Goal: Task Accomplishment & Management: Manage account settings

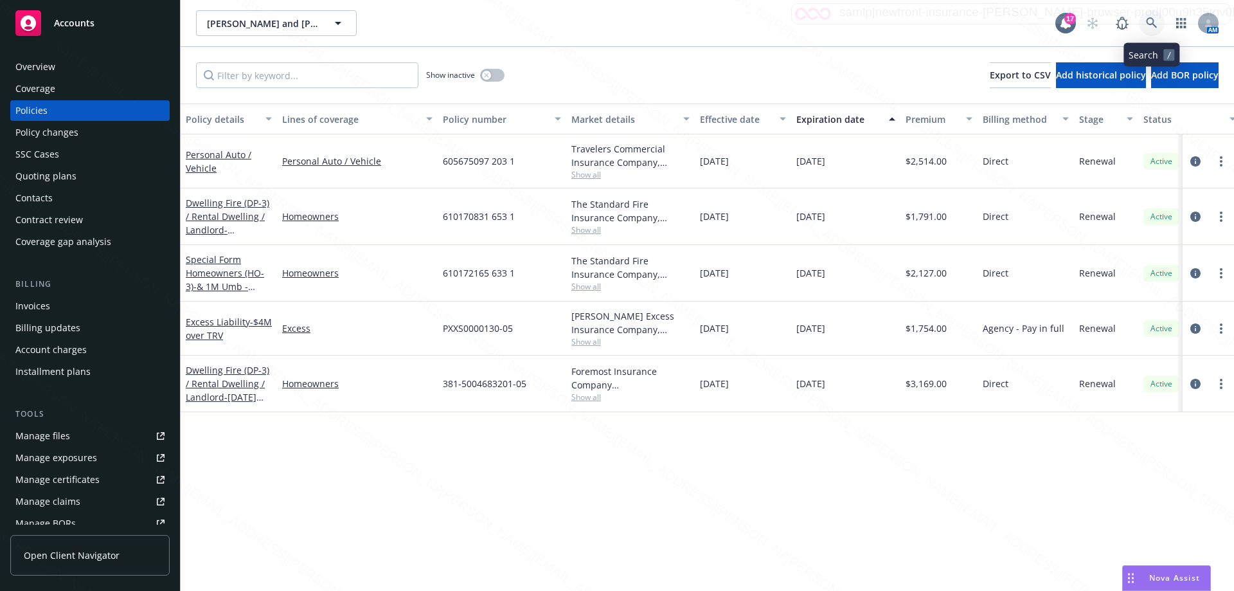
click at [1157, 25] on icon at bounding box center [1152, 23] width 12 height 12
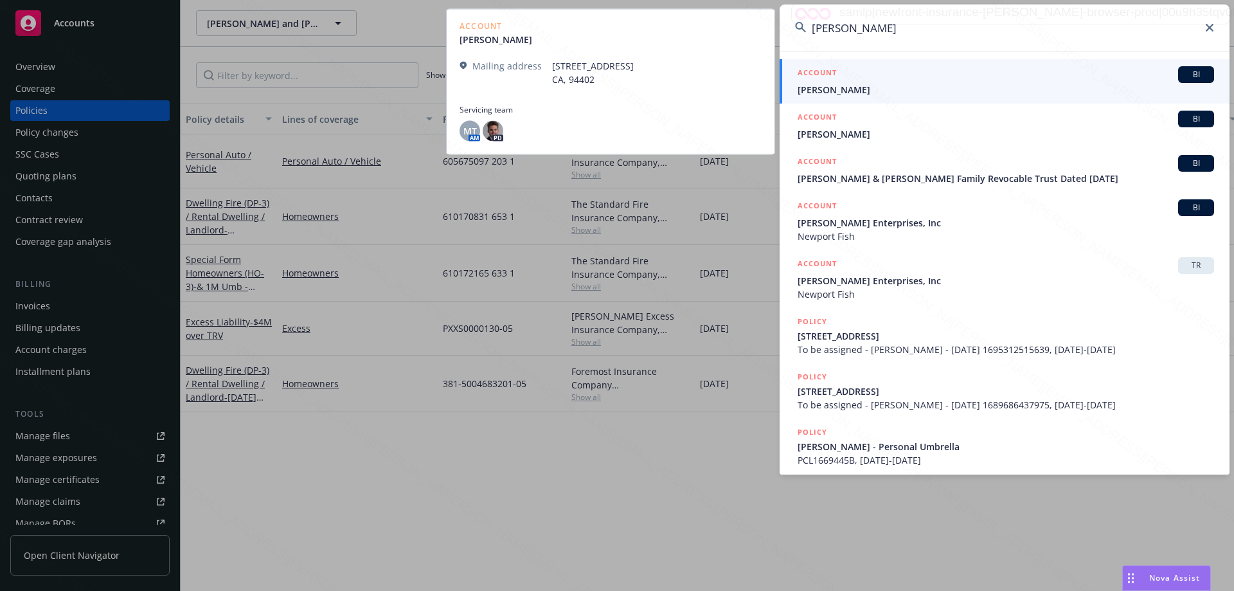
type input "[PERSON_NAME]"
click at [836, 91] on span "[PERSON_NAME]" at bounding box center [1006, 89] width 417 height 13
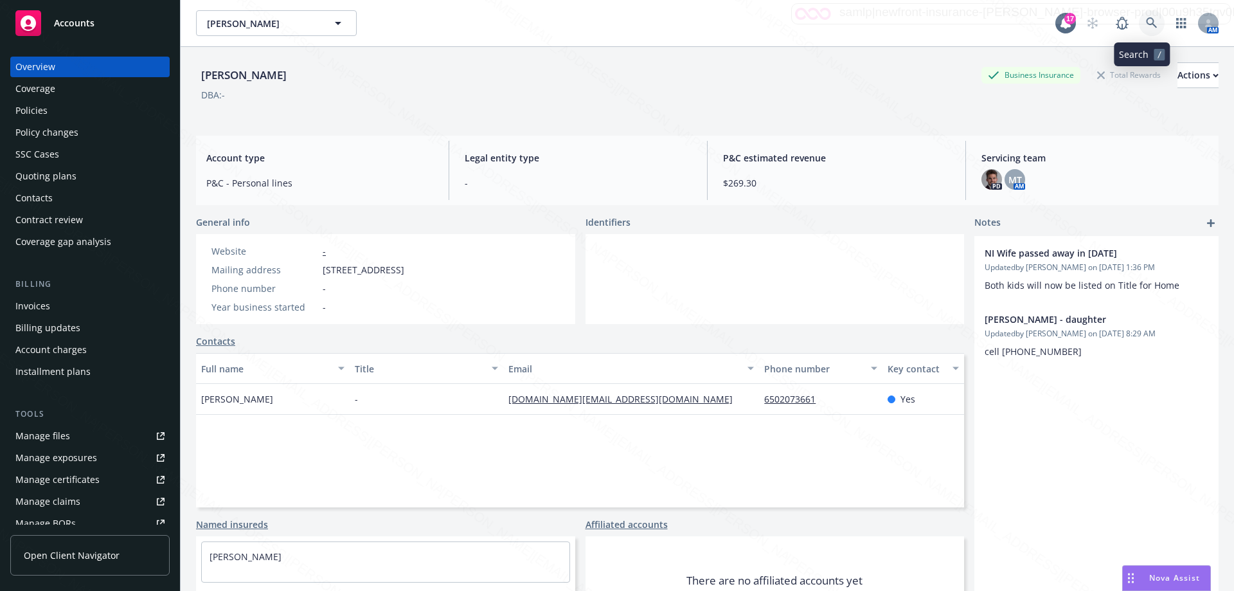
click at [1146, 21] on icon at bounding box center [1151, 22] width 11 height 11
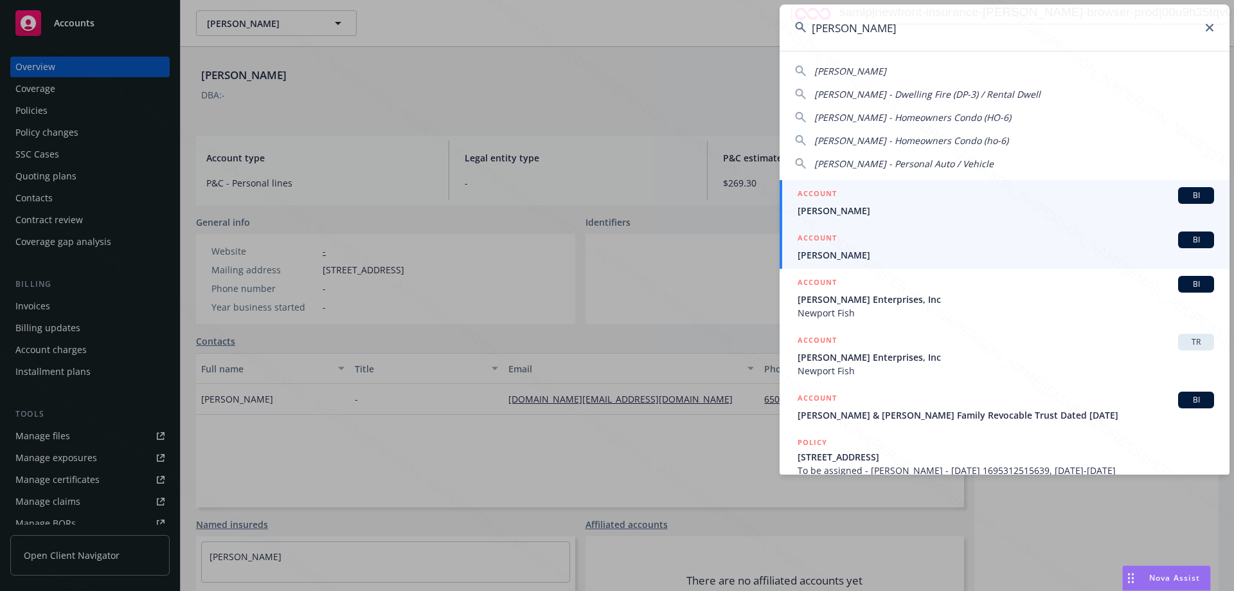
type input "[PERSON_NAME]"
click at [848, 249] on span "[PERSON_NAME]" at bounding box center [1006, 254] width 417 height 13
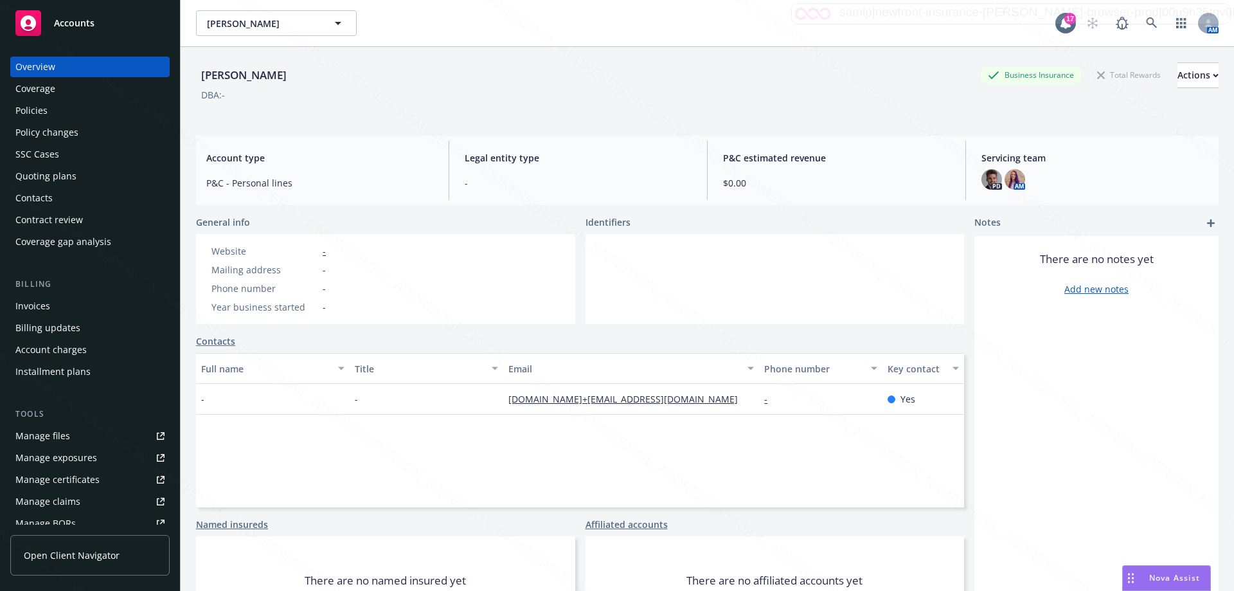
click at [66, 111] on div "Policies" at bounding box center [89, 110] width 149 height 21
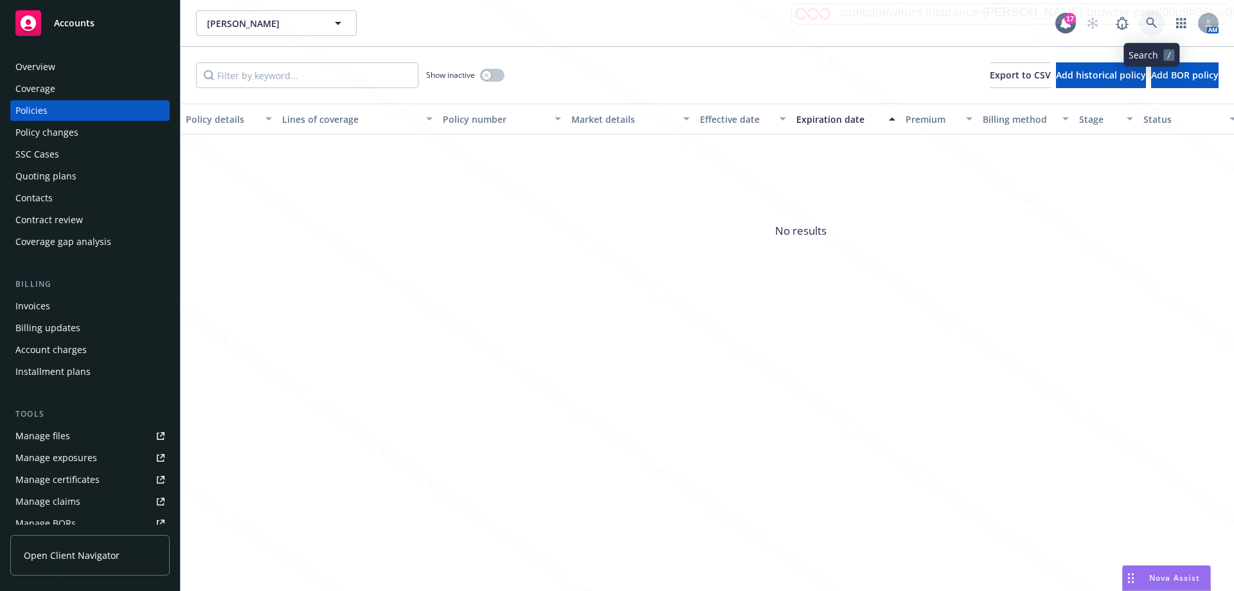
click at [1156, 24] on icon at bounding box center [1152, 23] width 12 height 12
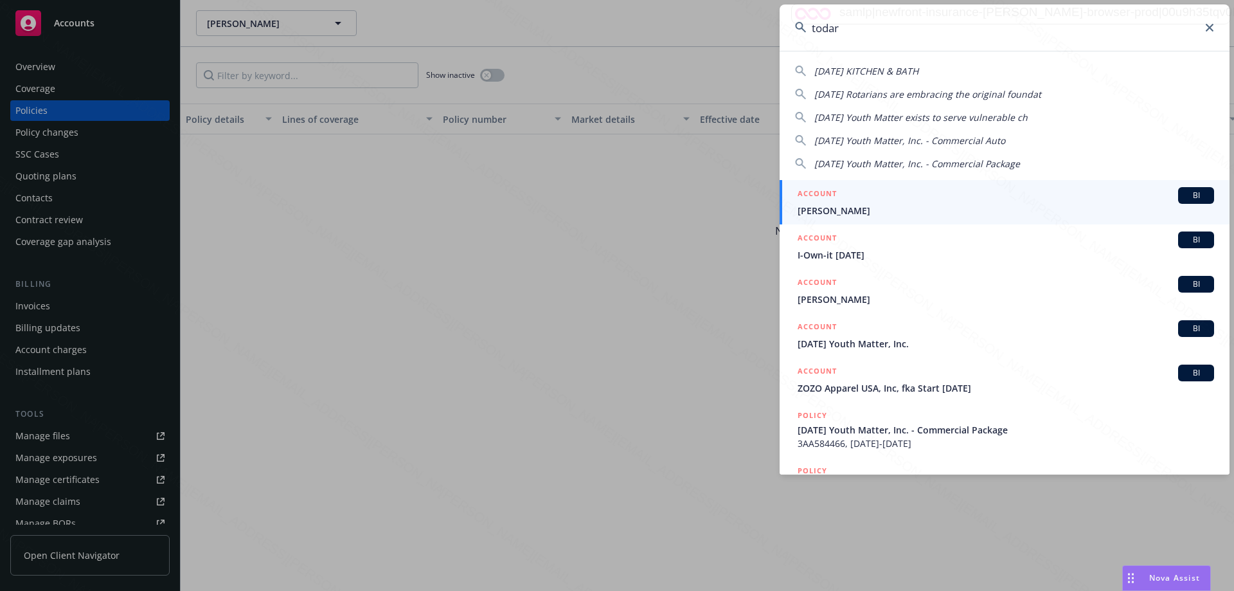
type input "[PERSON_NAME]"
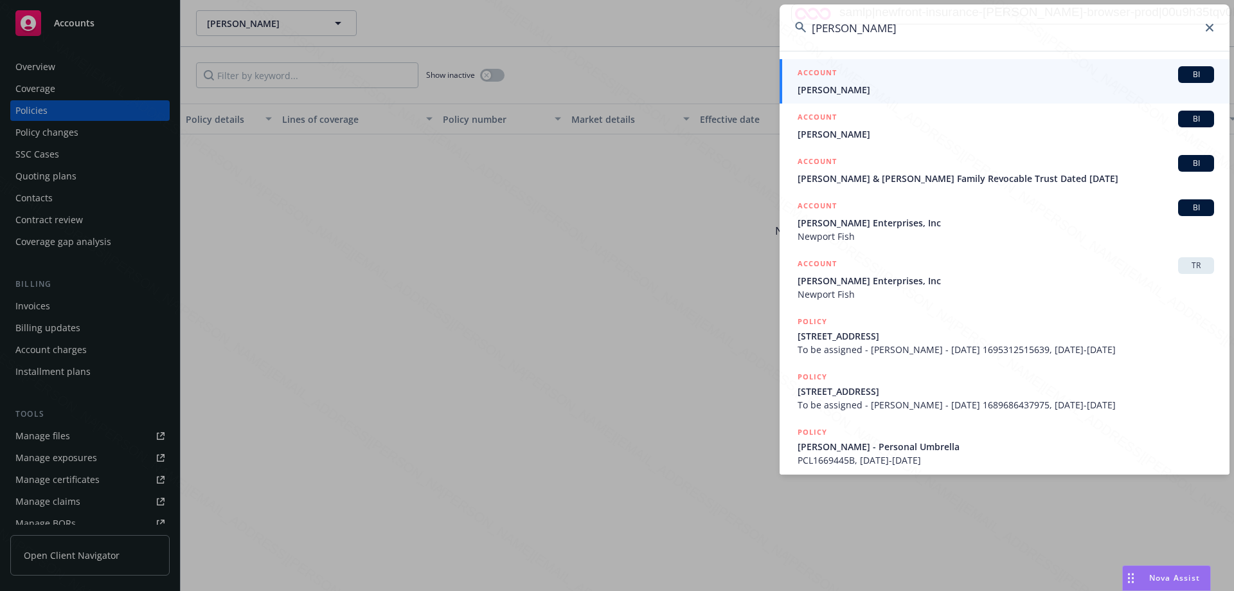
click at [839, 88] on span "[PERSON_NAME]" at bounding box center [1006, 89] width 417 height 13
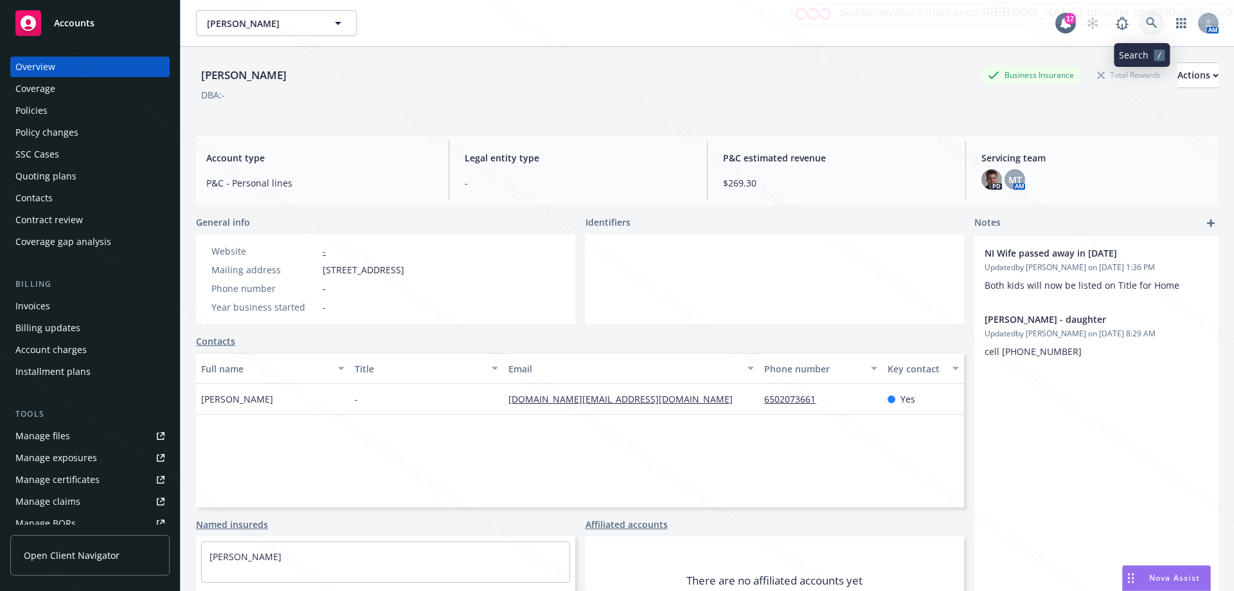
click at [1146, 23] on icon at bounding box center [1152, 23] width 12 height 12
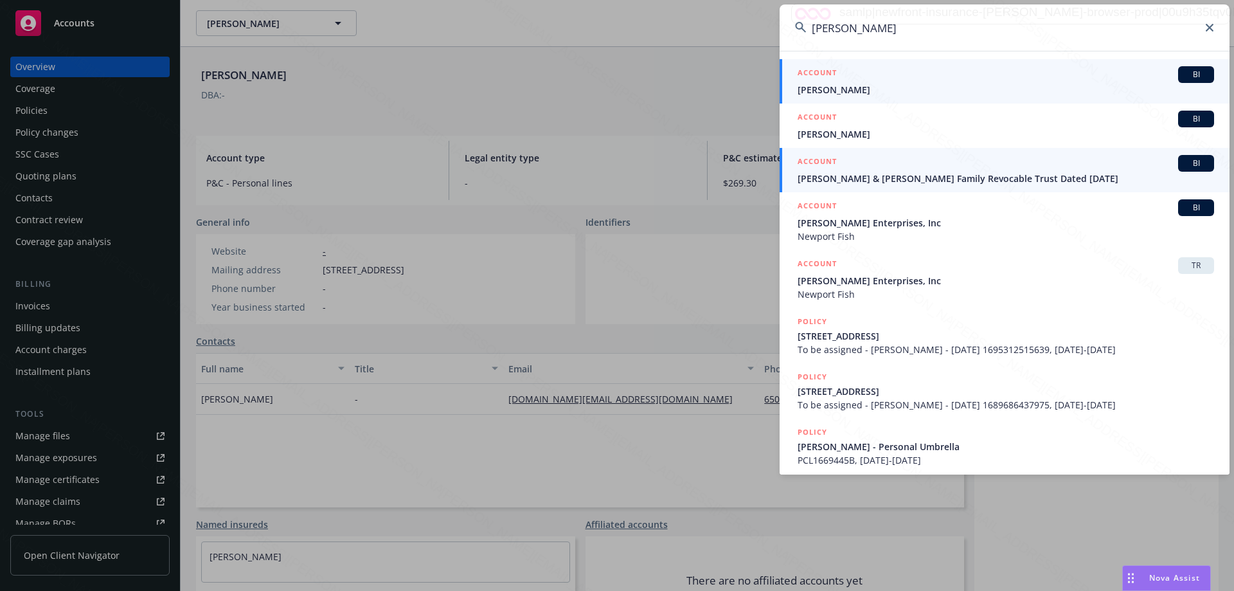
type input "[PERSON_NAME]"
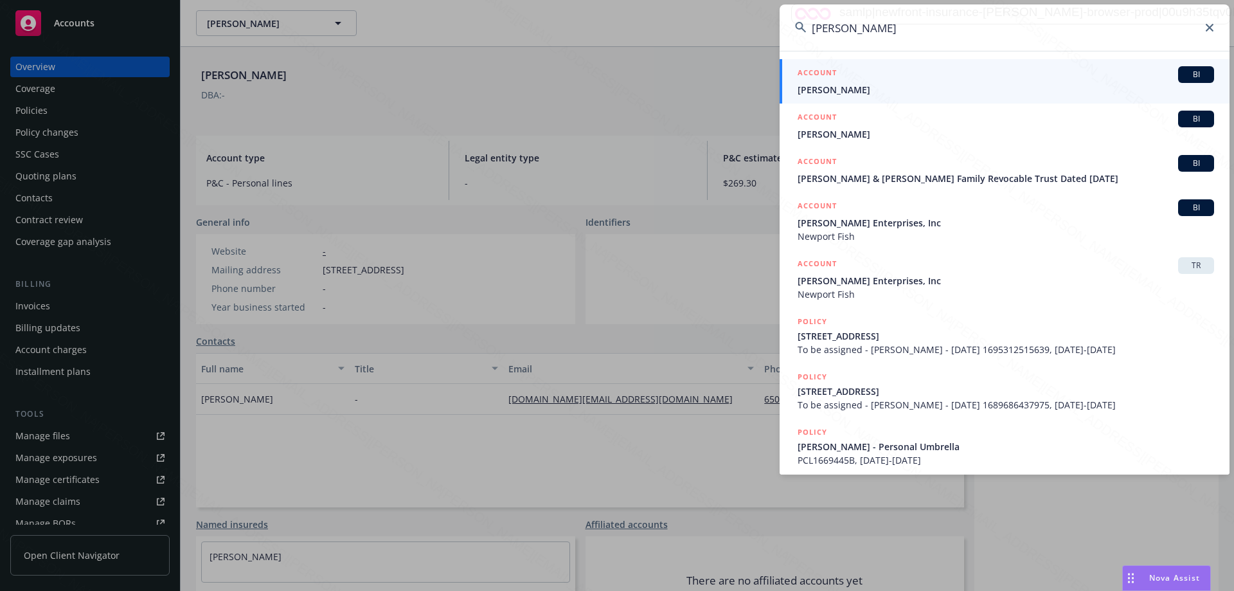
click at [931, 174] on span "[PERSON_NAME] & [PERSON_NAME] Family Revocable Trust Dated [DATE]" at bounding box center [1006, 178] width 417 height 13
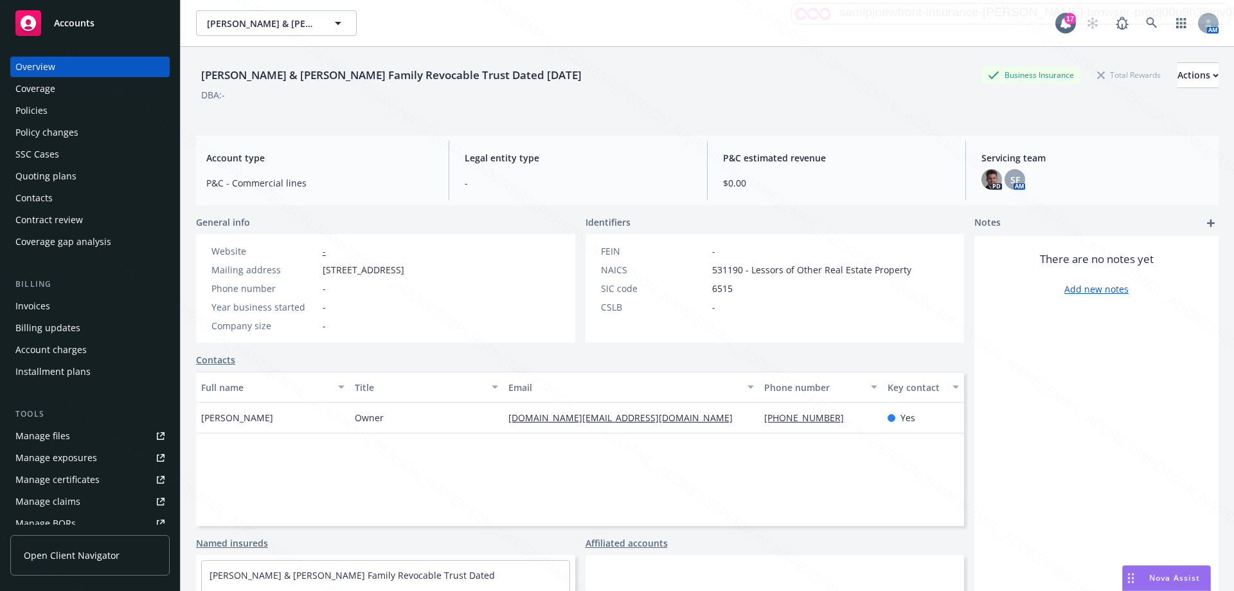
click at [35, 108] on div "Policies" at bounding box center [31, 110] width 32 height 21
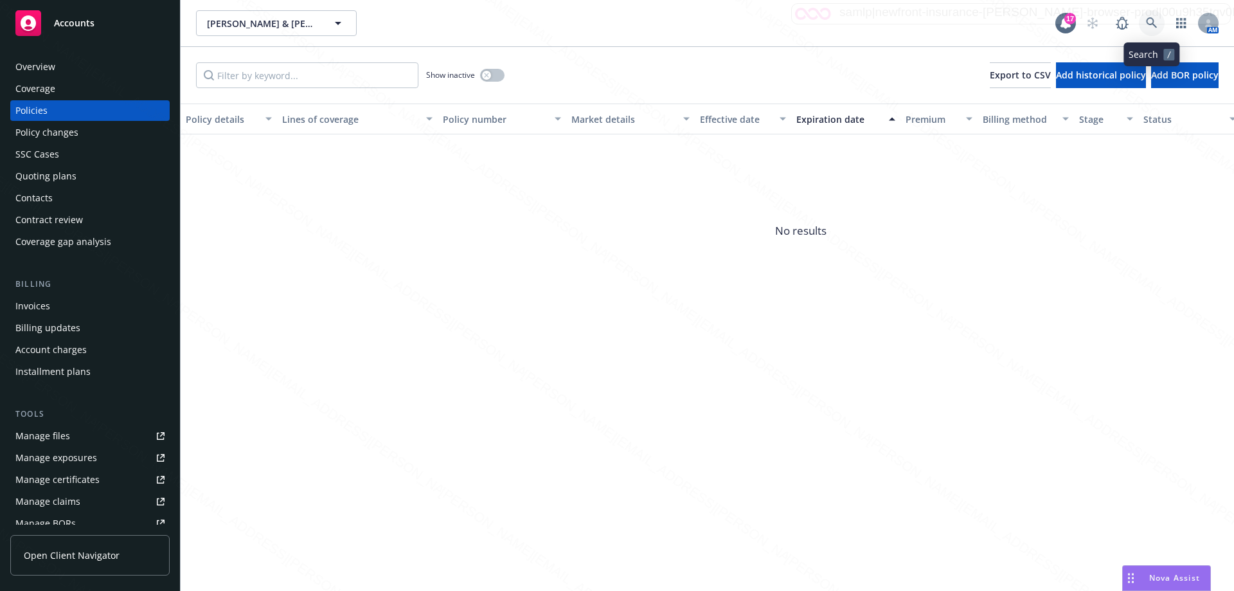
click at [1147, 20] on icon at bounding box center [1151, 22] width 11 height 11
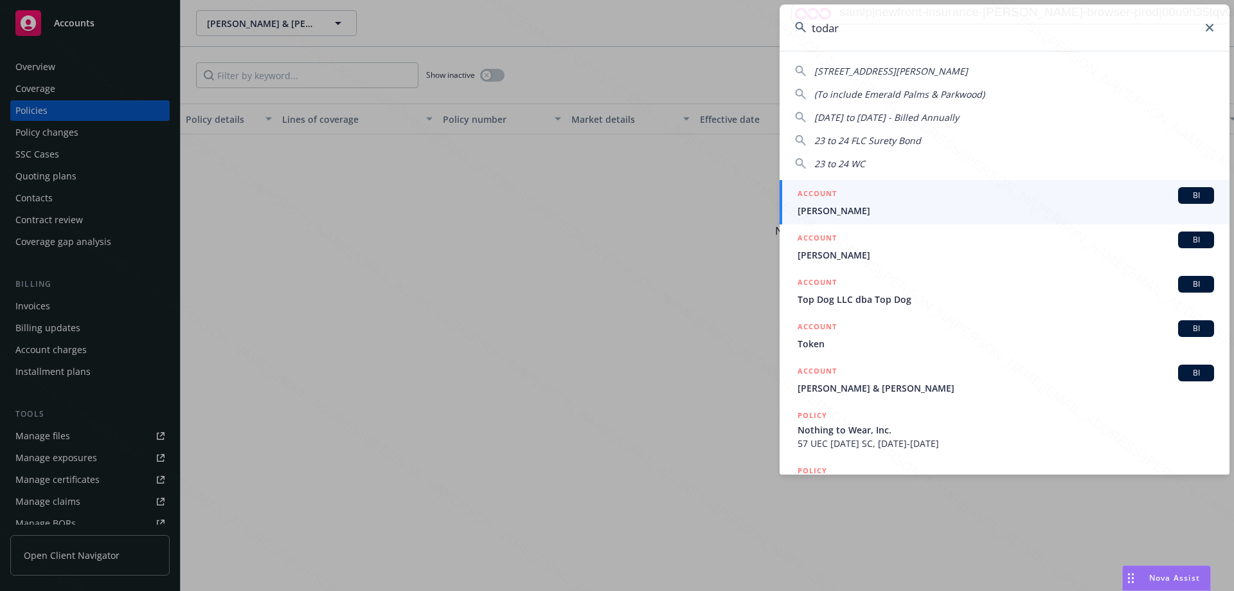
type input "[PERSON_NAME]"
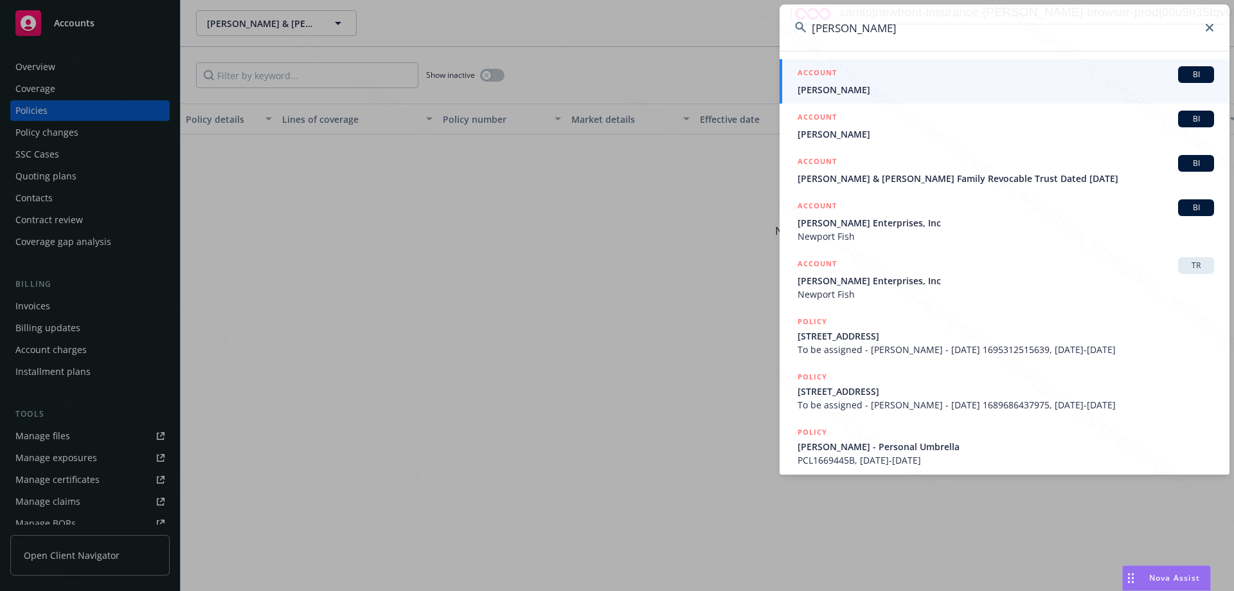
click at [849, 94] on span "[PERSON_NAME]" at bounding box center [1006, 89] width 417 height 13
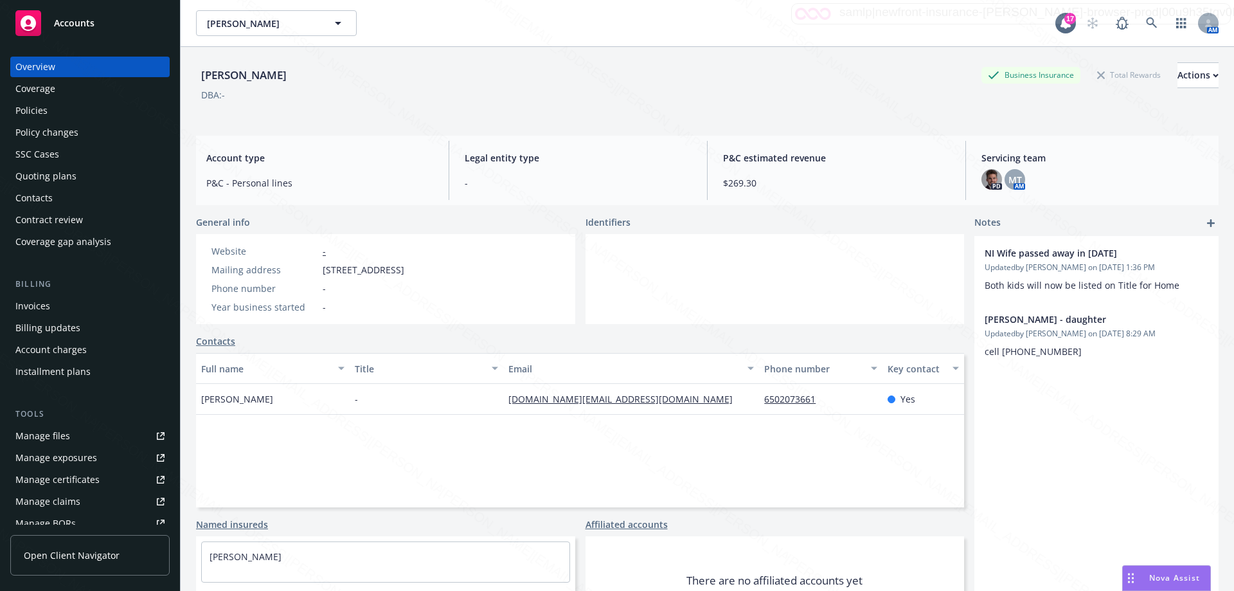
click at [29, 111] on div "Policies" at bounding box center [31, 110] width 32 height 21
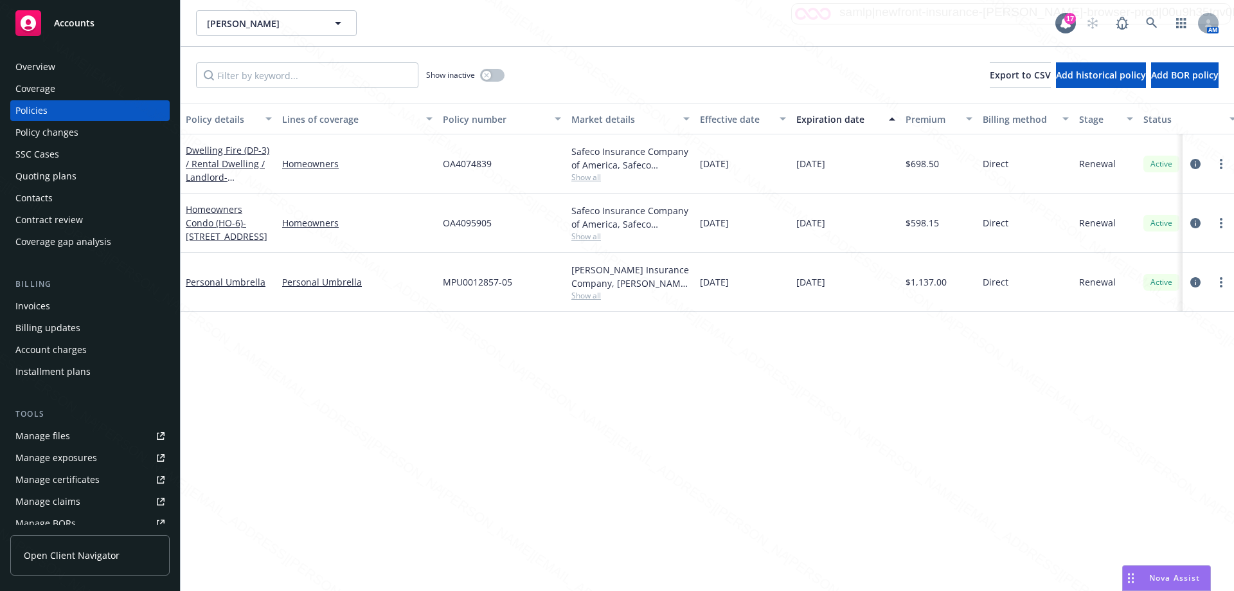
click at [45, 64] on div "Overview" at bounding box center [35, 67] width 40 height 21
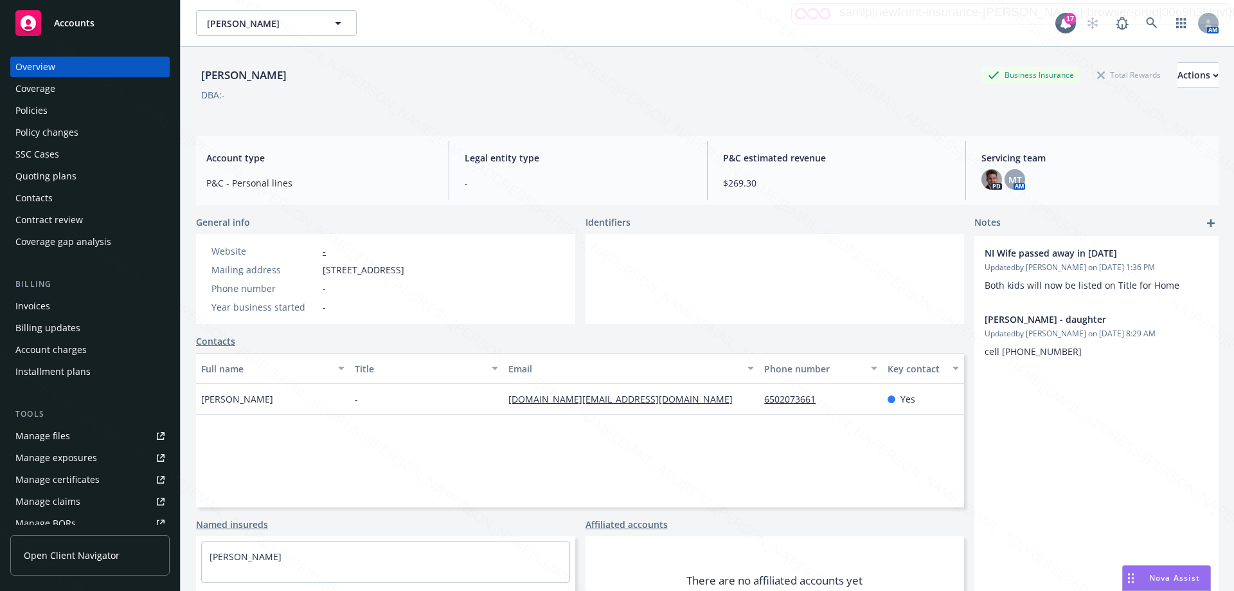
click at [674, 468] on div "Full name Title Email Phone number Key contact [PERSON_NAME] - [DOMAIN_NAME][EM…" at bounding box center [580, 430] width 768 height 154
drag, startPoint x: 1136, startPoint y: 411, endPoint x: 1126, endPoint y: 415, distance: 11.0
click at [1126, 415] on div "NI Wife passed away in [DATE] Updated by [PERSON_NAME] on [DATE] 1:36 PM Both k…" at bounding box center [1097, 445] width 244 height 418
click at [30, 112] on div "Policies" at bounding box center [31, 110] width 32 height 21
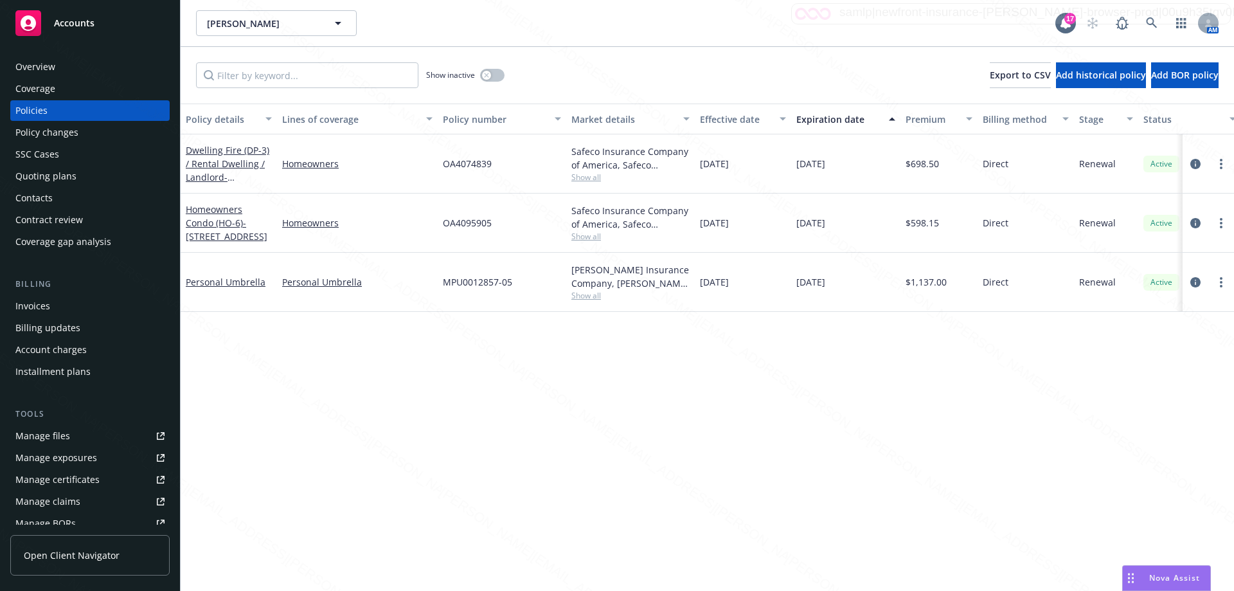
click at [43, 202] on div "Contacts" at bounding box center [33, 198] width 37 height 21
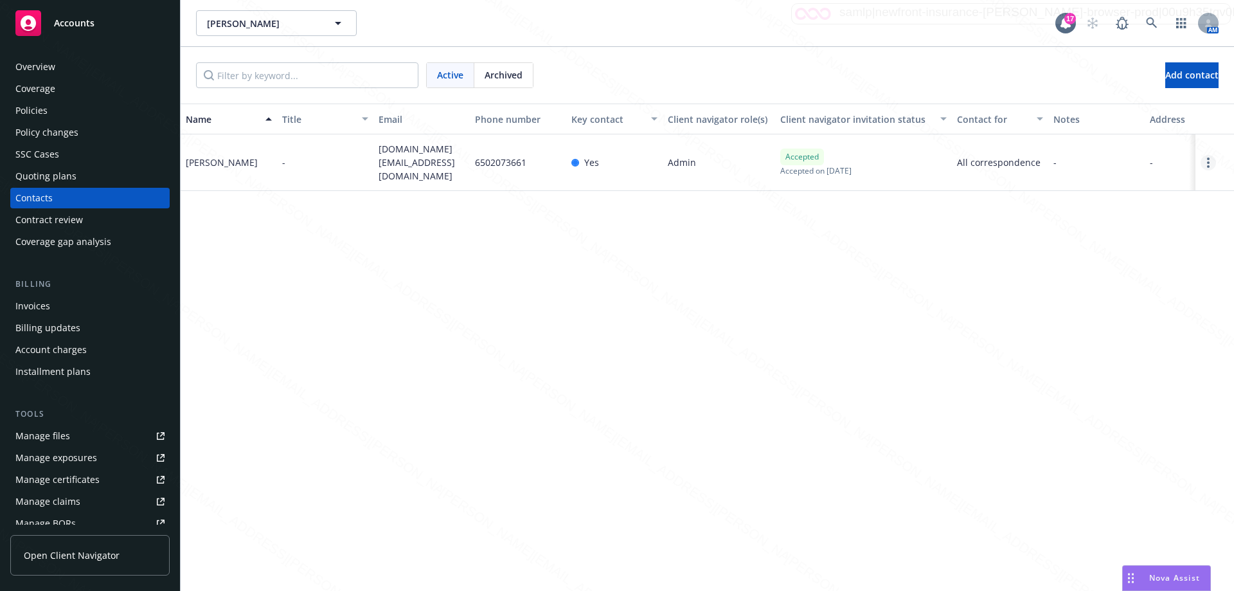
click at [1207, 163] on icon "Open options" at bounding box center [1208, 162] width 3 height 10
click at [1069, 56] on link "Edit contact" at bounding box center [1110, 62] width 175 height 26
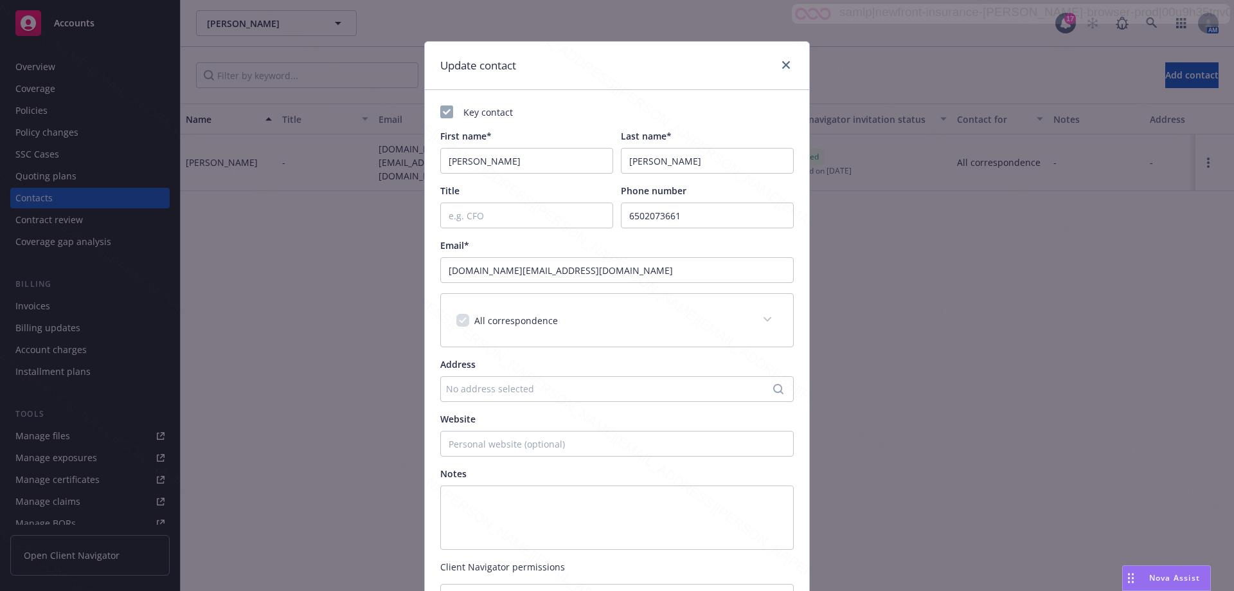
scroll to position [199, 0]
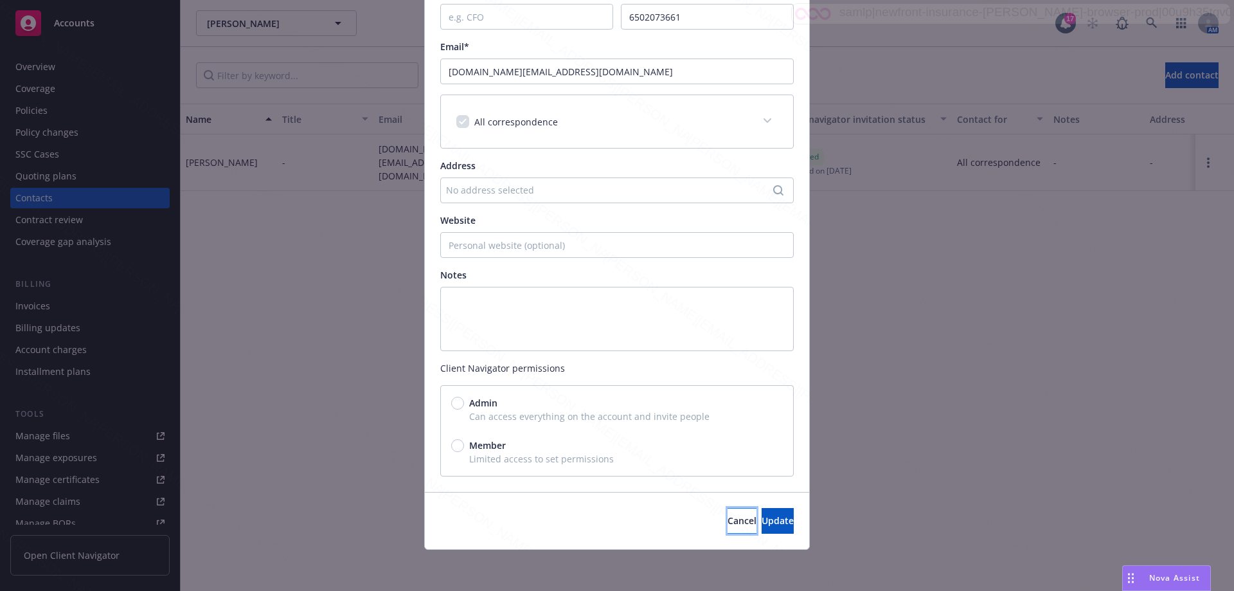
click at [728, 518] on span "Cancel" at bounding box center [742, 520] width 29 height 12
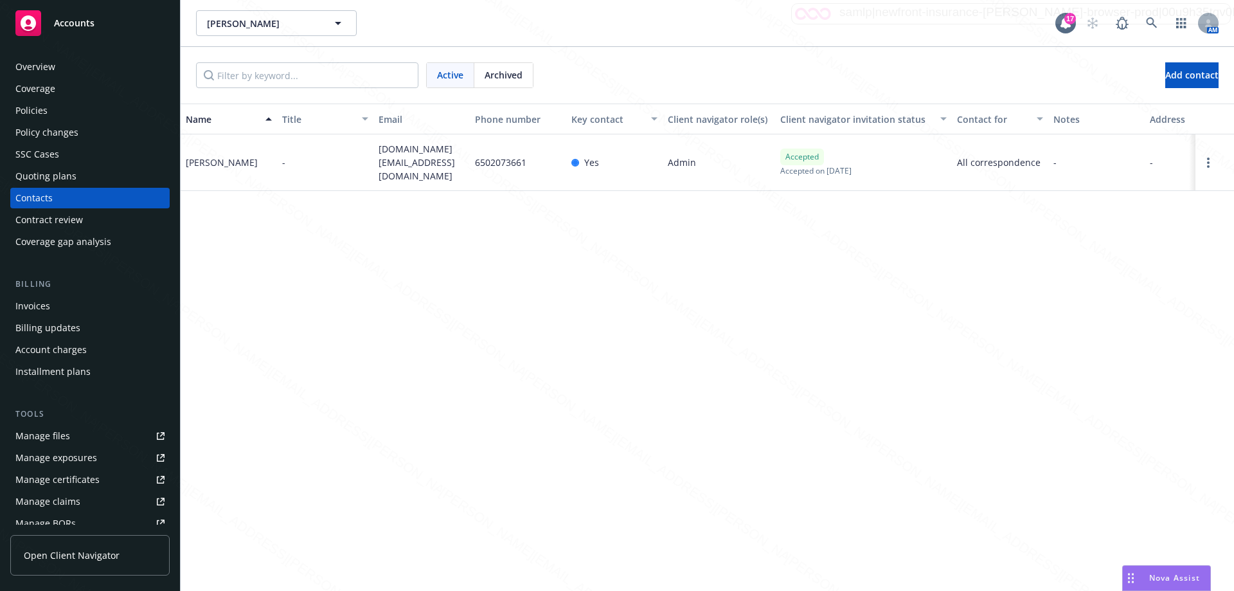
click at [53, 220] on div "Contract review" at bounding box center [48, 220] width 67 height 21
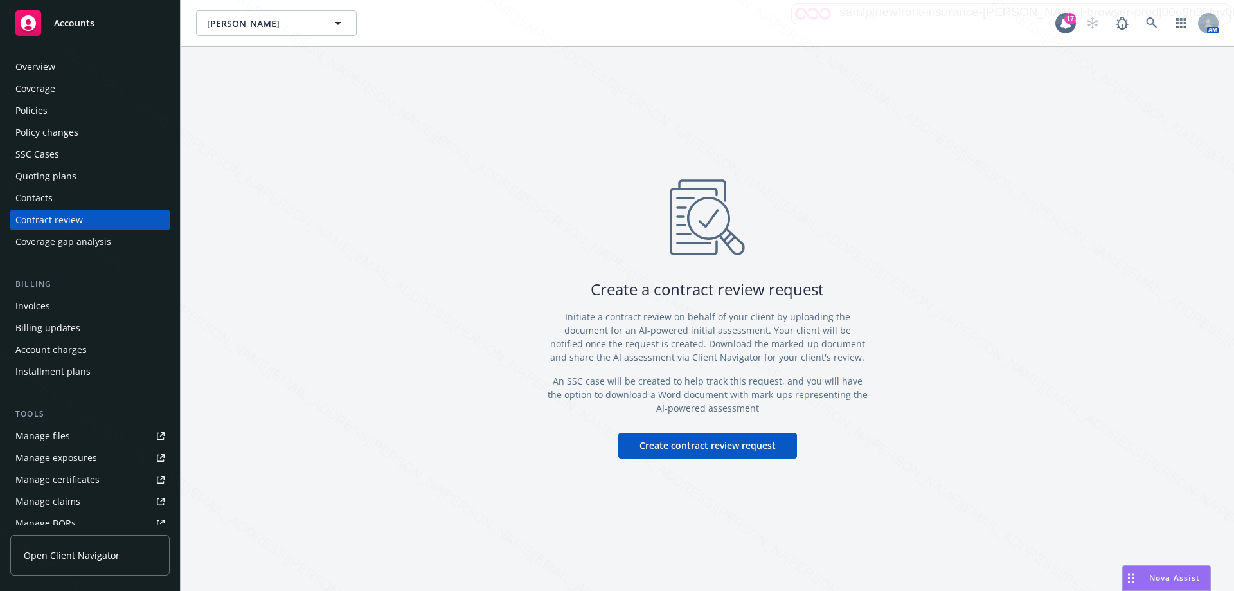
click at [34, 64] on div "Overview" at bounding box center [35, 67] width 40 height 21
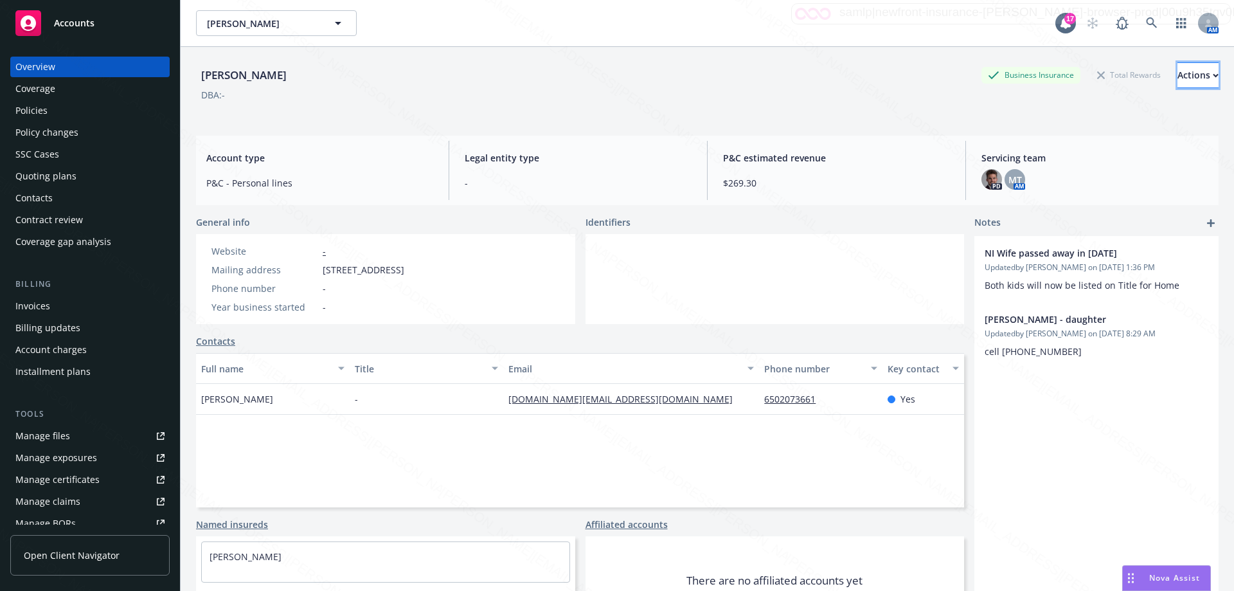
click at [1178, 74] on div "Actions" at bounding box center [1198, 75] width 41 height 24
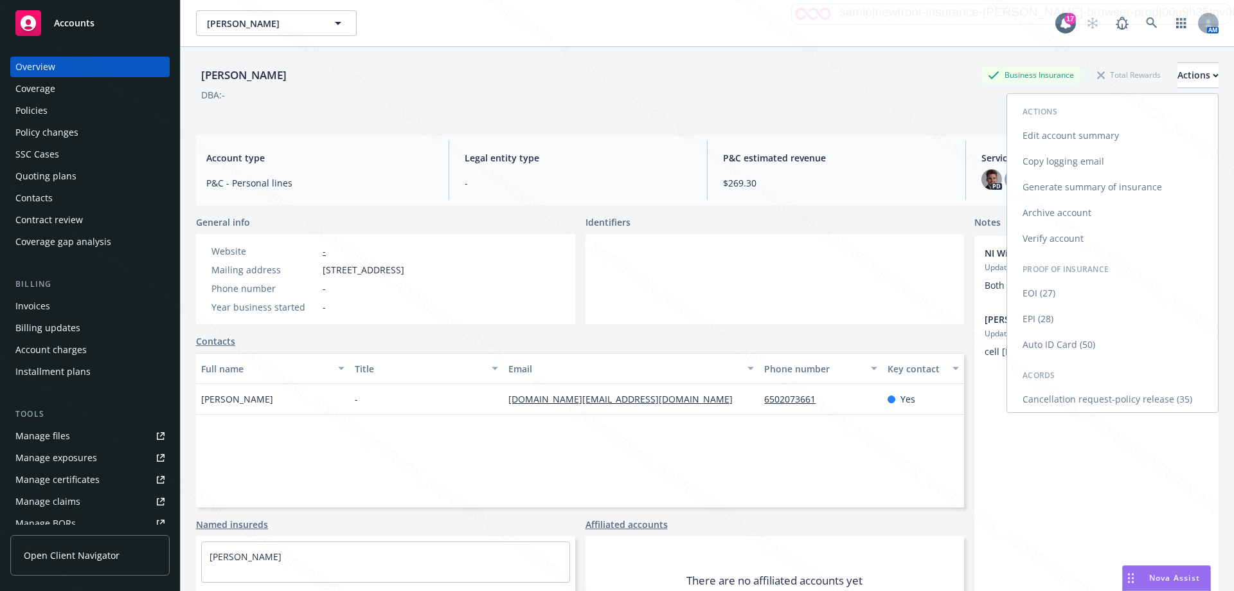
click at [1063, 130] on link "Edit account summary" at bounding box center [1112, 136] width 211 height 26
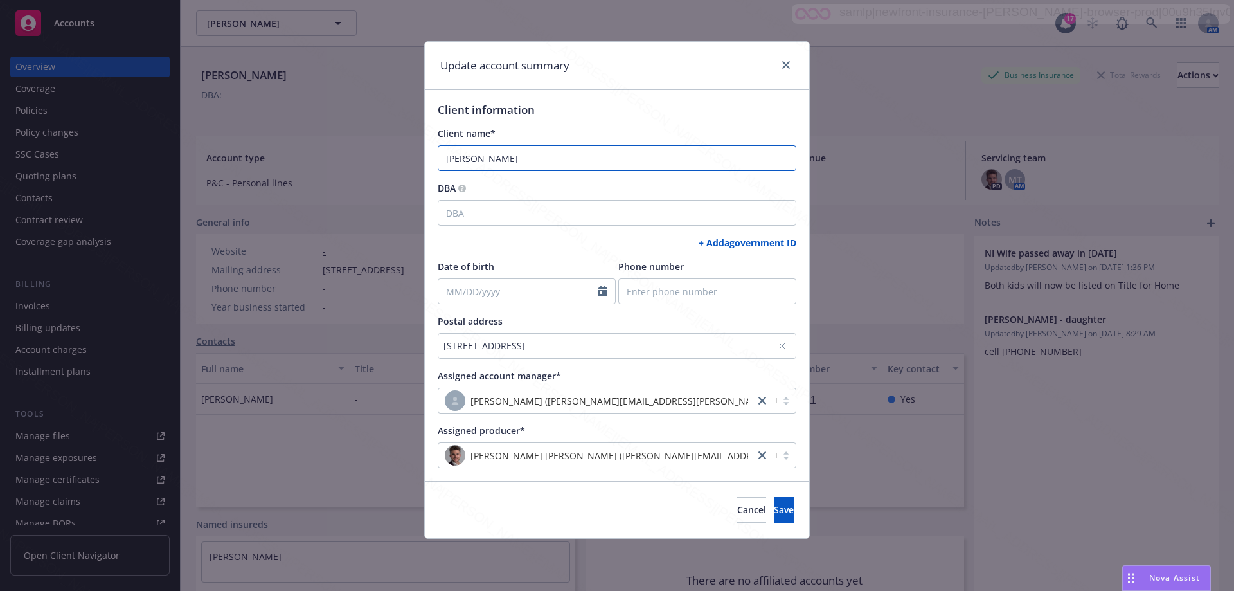
click at [509, 156] on input "[PERSON_NAME]" at bounding box center [617, 158] width 359 height 26
type input "[PERSON_NAME]"
click at [774, 522] on button "Save" at bounding box center [784, 510] width 20 height 26
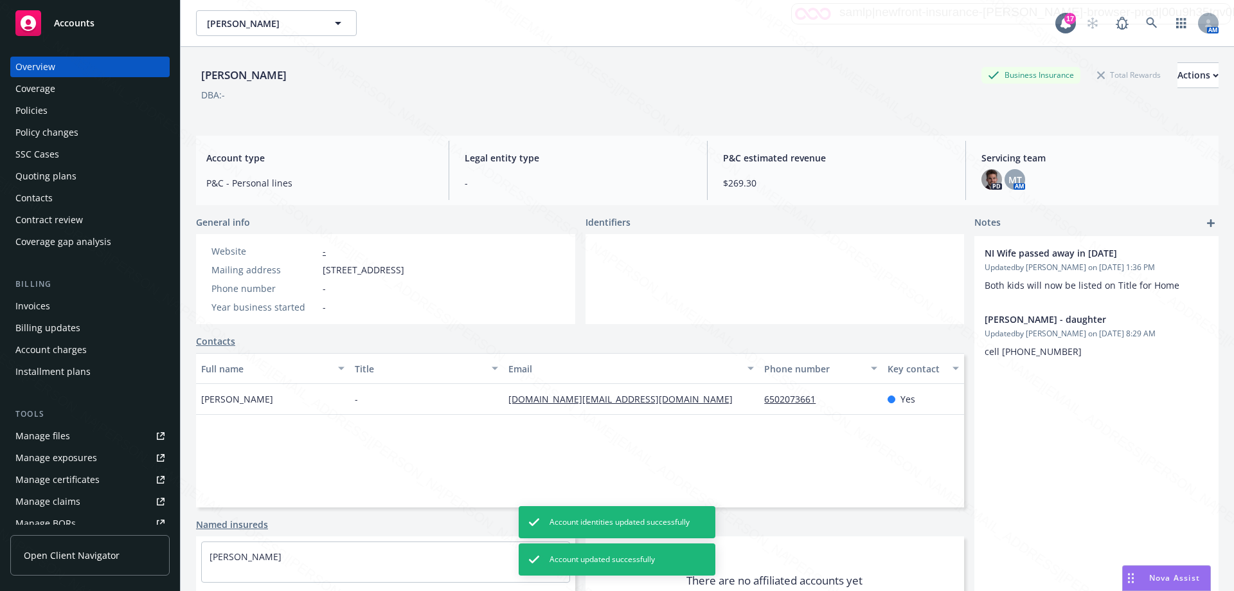
click at [42, 430] on div "Manage files" at bounding box center [42, 436] width 55 height 21
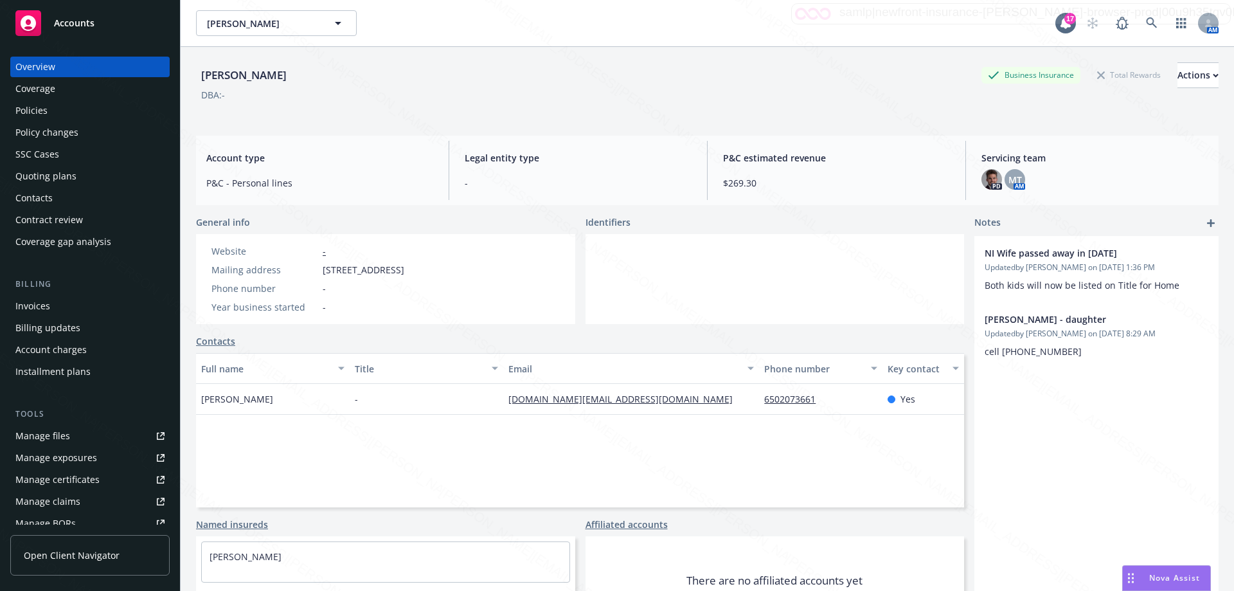
click at [44, 115] on div "Policies" at bounding box center [31, 110] width 32 height 21
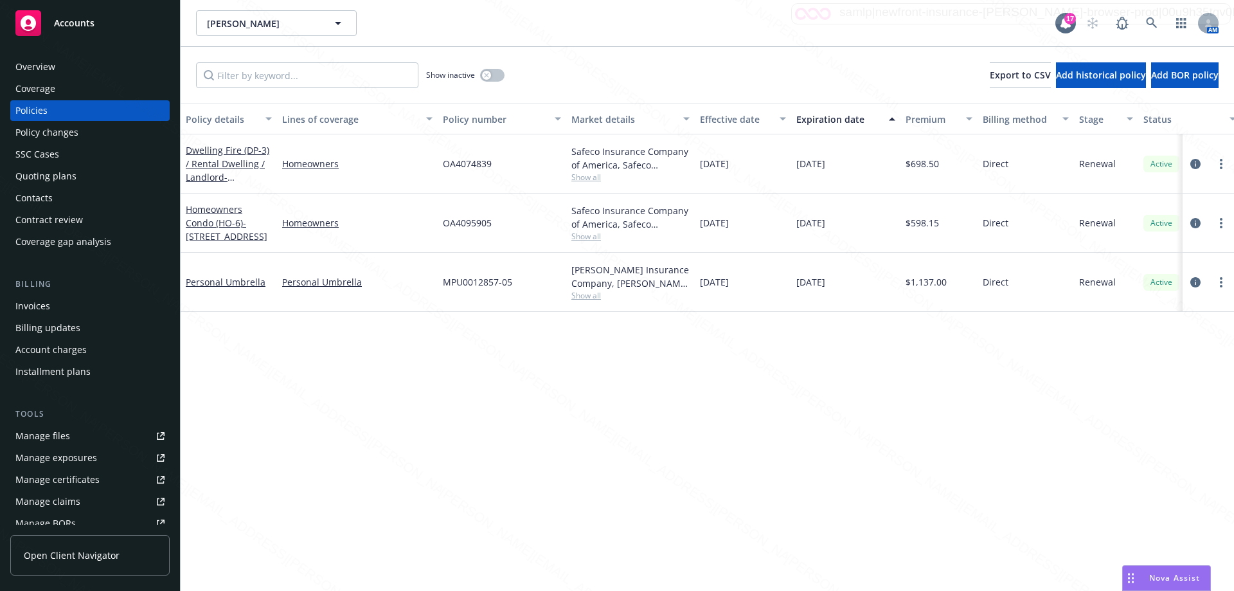
click at [32, 65] on div "Overview" at bounding box center [35, 67] width 40 height 21
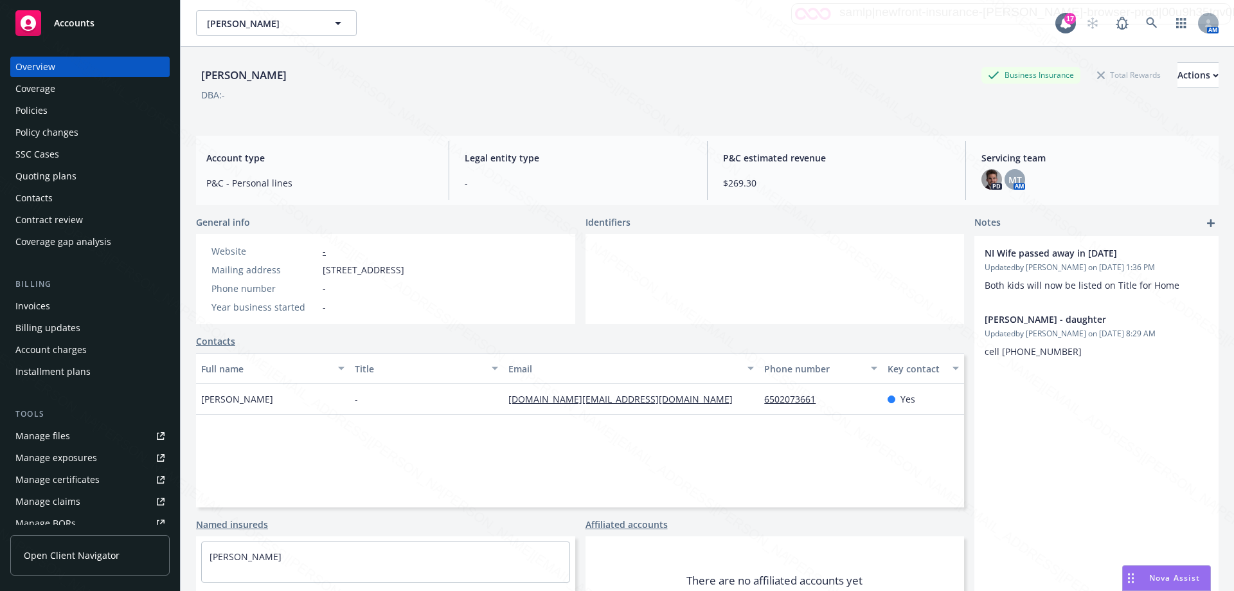
click at [1013, 438] on div "NI Wife passed away in [DATE] Updated by [PERSON_NAME] on [DATE] 1:36 PM Both k…" at bounding box center [1097, 445] width 244 height 418
click at [1079, 427] on div "NI Wife passed away in [DATE] Updated by [PERSON_NAME] on [DATE] 1:36 PM Both k…" at bounding box center [1097, 445] width 244 height 418
click at [46, 109] on div "Policies" at bounding box center [31, 110] width 32 height 21
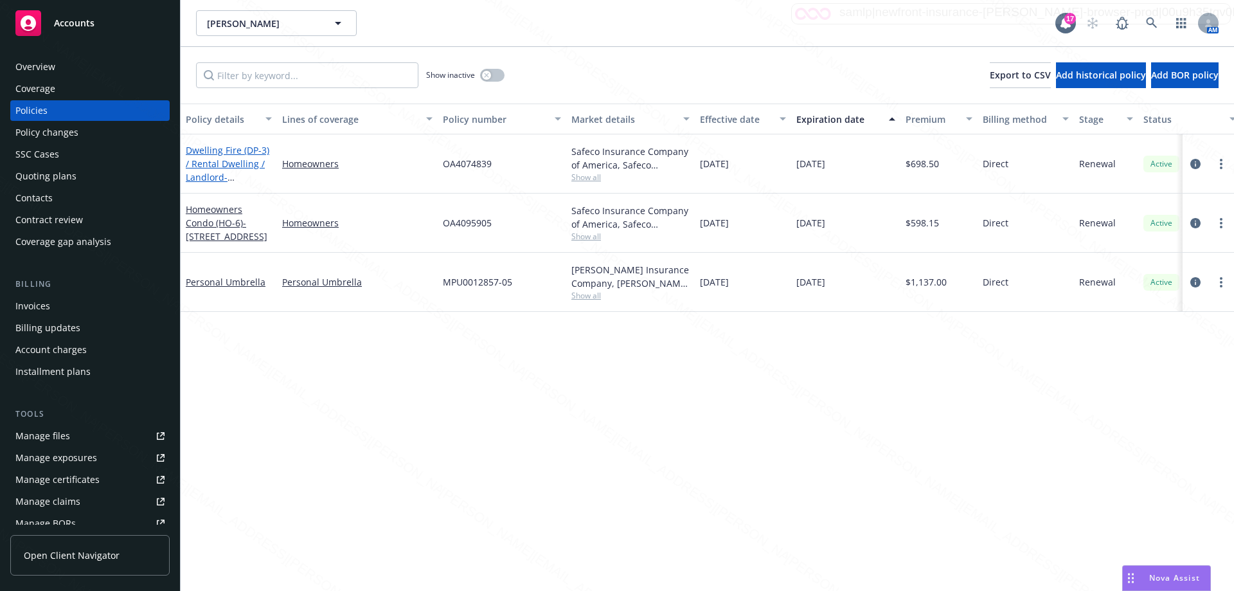
click at [244, 171] on span "- [STREET_ADDRESS]" at bounding box center [227, 184] width 82 height 26
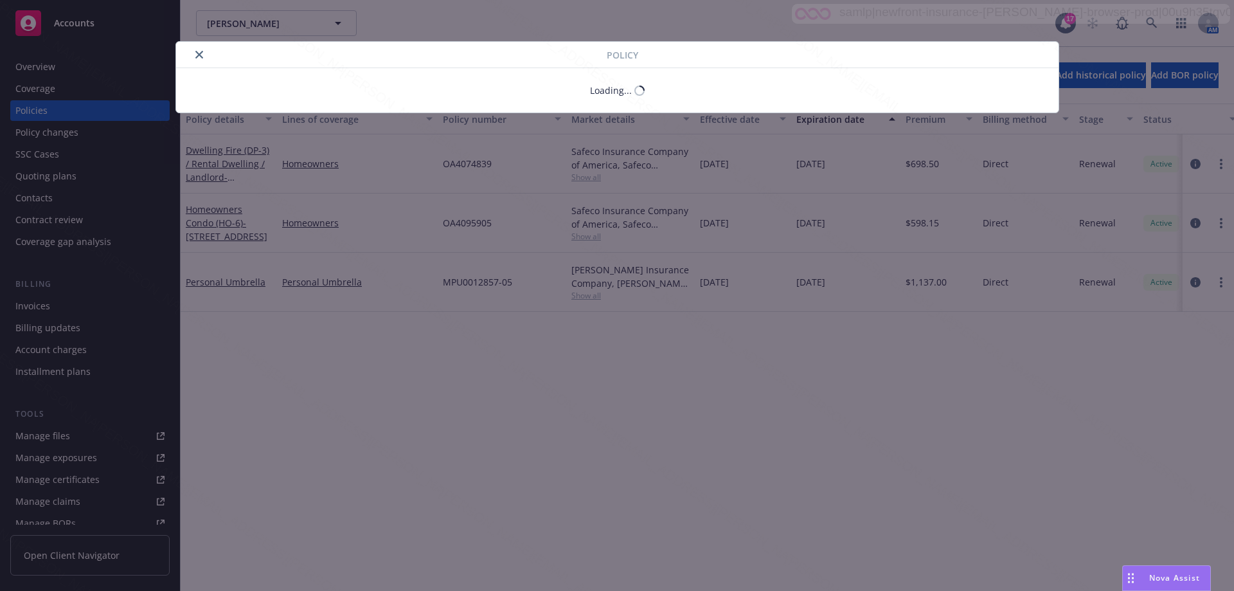
drag, startPoint x: 244, startPoint y: 170, endPoint x: 751, endPoint y: 180, distance: 507.9
click at [744, 177] on div "Policy Loading..." at bounding box center [617, 295] width 1234 height 591
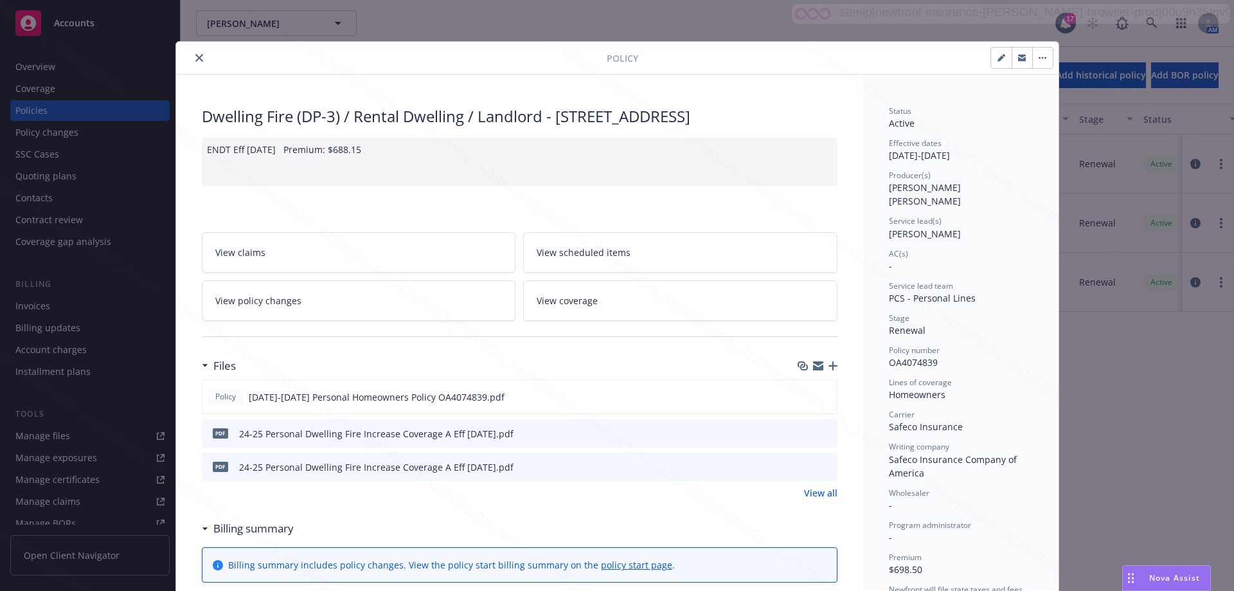
click at [197, 56] on icon "close" at bounding box center [199, 58] width 8 height 8
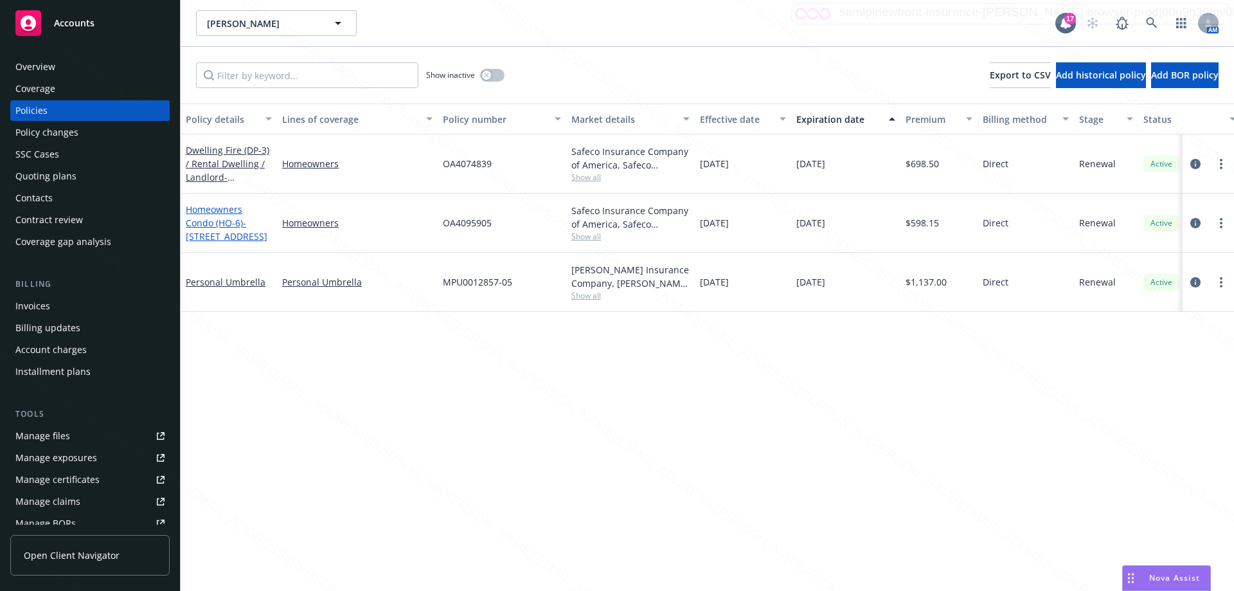
click at [233, 219] on link "Homeowners Condo (HO-6) - [STREET_ADDRESS]" at bounding box center [227, 222] width 82 height 39
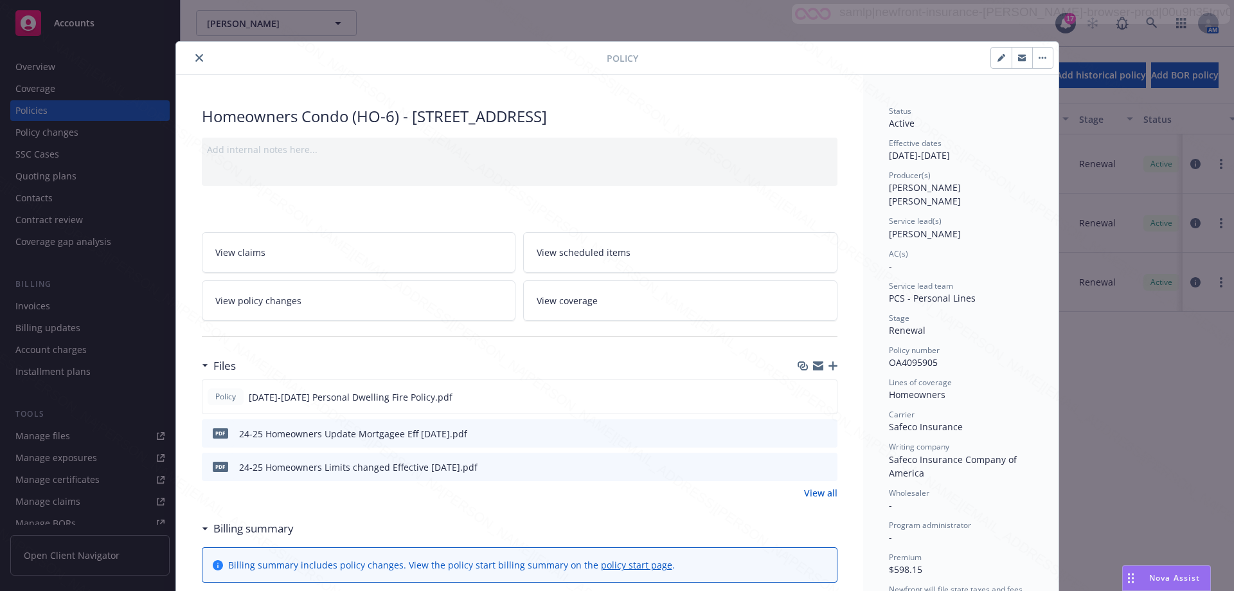
click at [195, 58] on icon "close" at bounding box center [199, 58] width 8 height 8
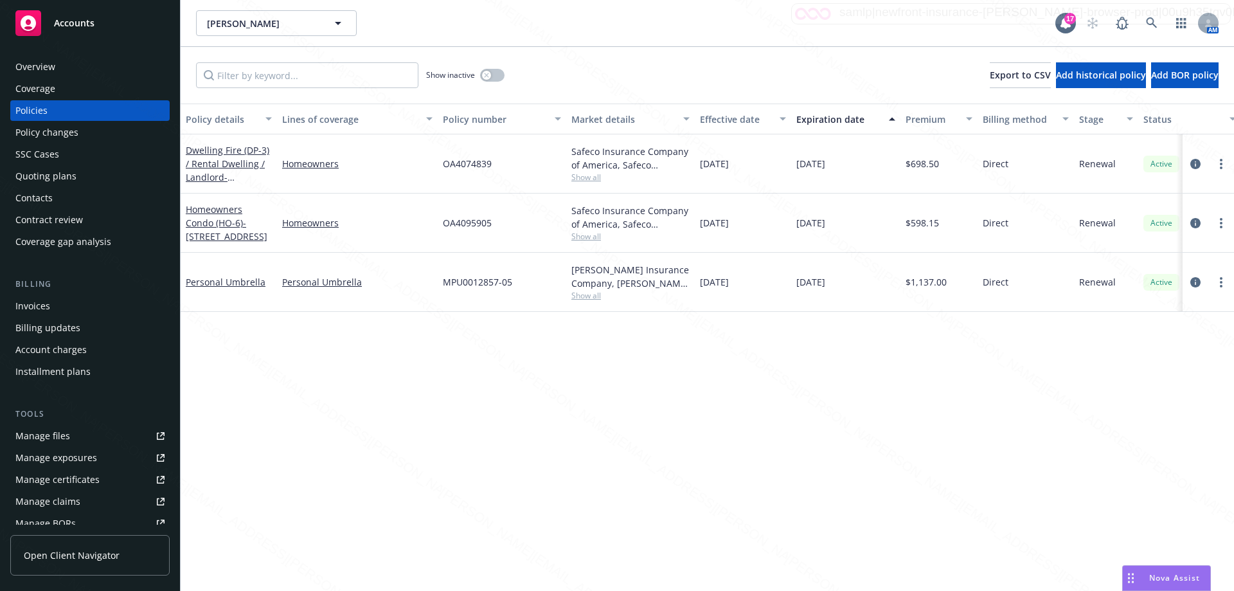
click at [588, 370] on div "Policy details Lines of coverage Policy number Market details Effective date Ex…" at bounding box center [708, 346] width 1054 height 487
click at [825, 113] on div "Expiration date" at bounding box center [838, 118] width 85 height 13
click at [840, 121] on div "Expiration date" at bounding box center [838, 118] width 85 height 13
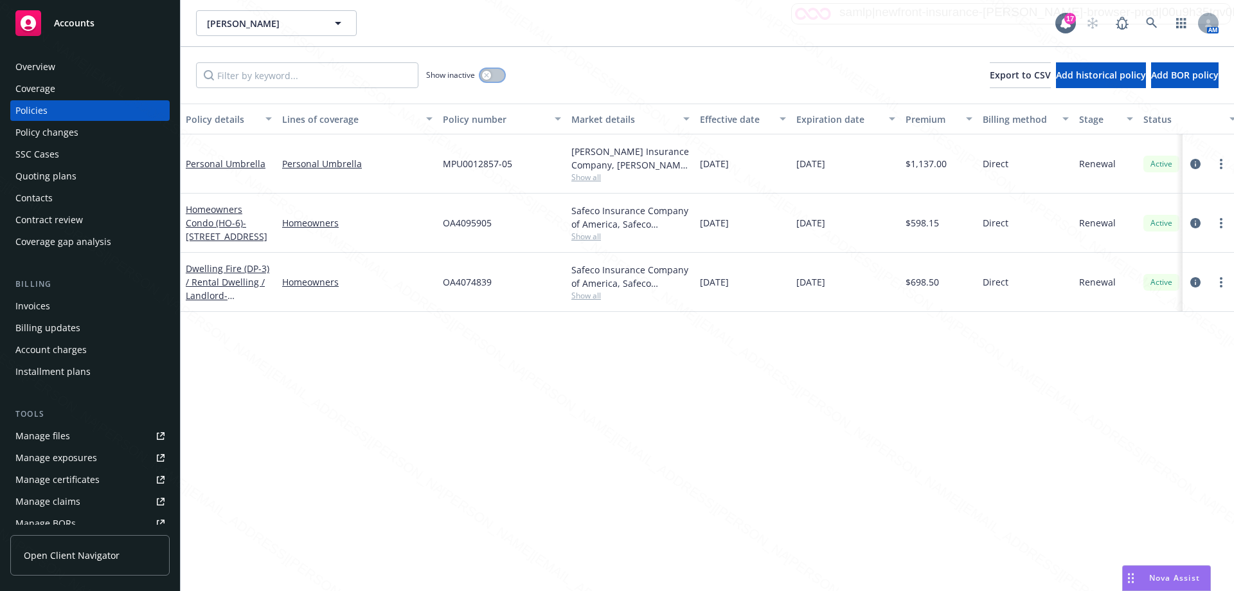
click at [502, 75] on button "button" at bounding box center [492, 75] width 24 height 13
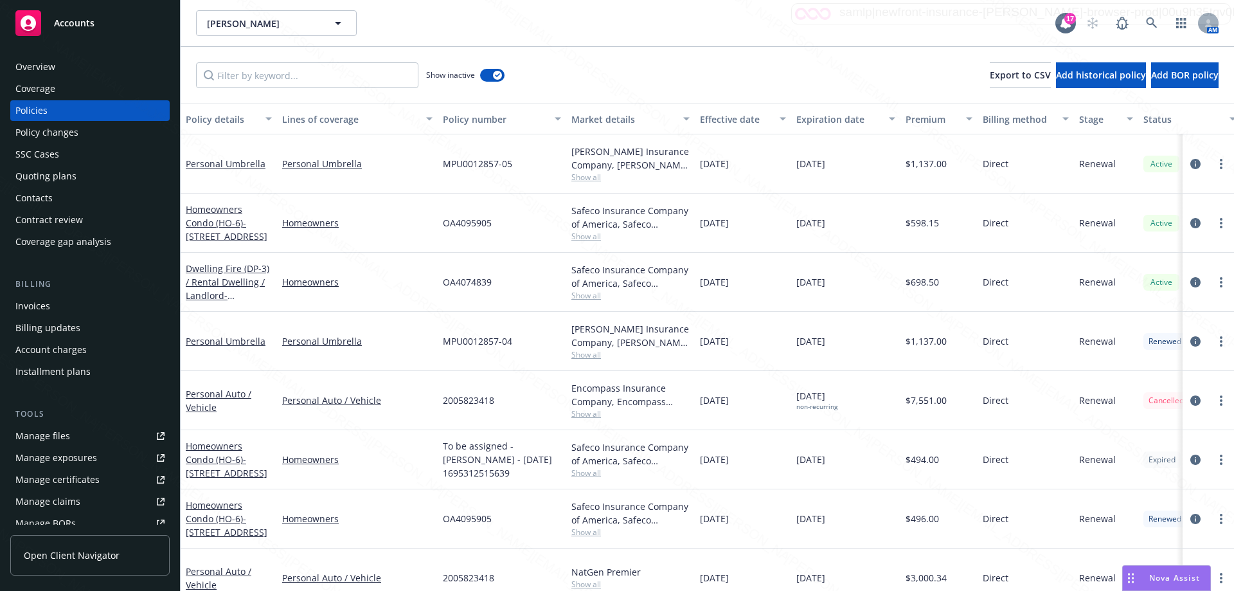
click at [843, 122] on div "Expiration date" at bounding box center [838, 118] width 85 height 13
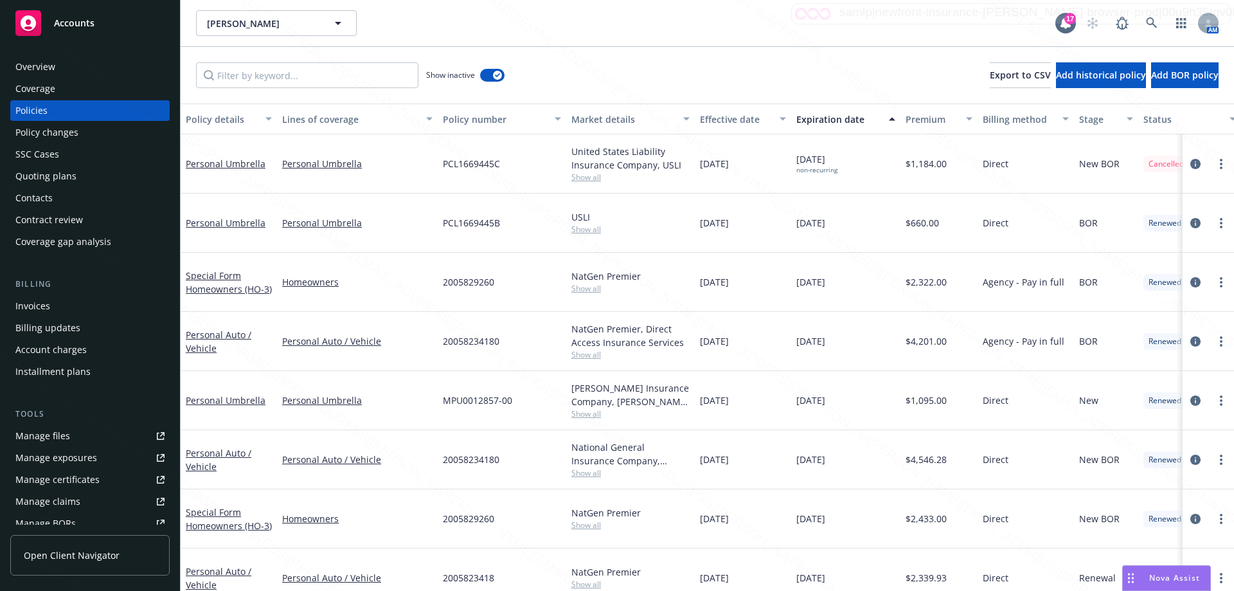
click at [836, 124] on div "Expiration date" at bounding box center [838, 118] width 85 height 13
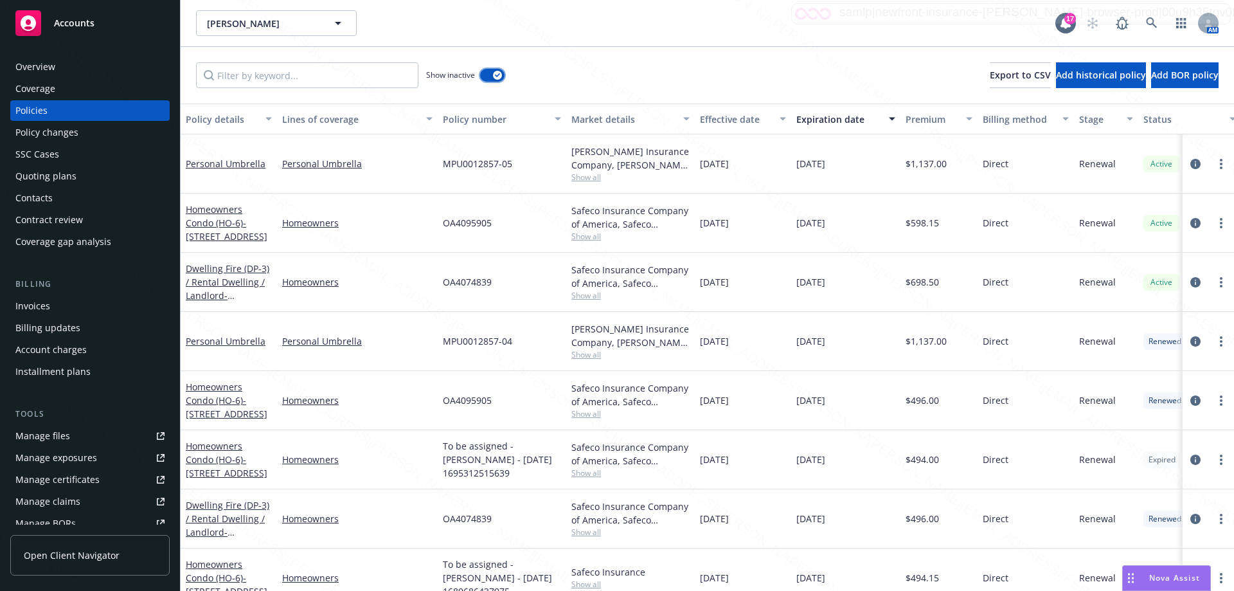
click at [488, 78] on button "button" at bounding box center [492, 75] width 24 height 13
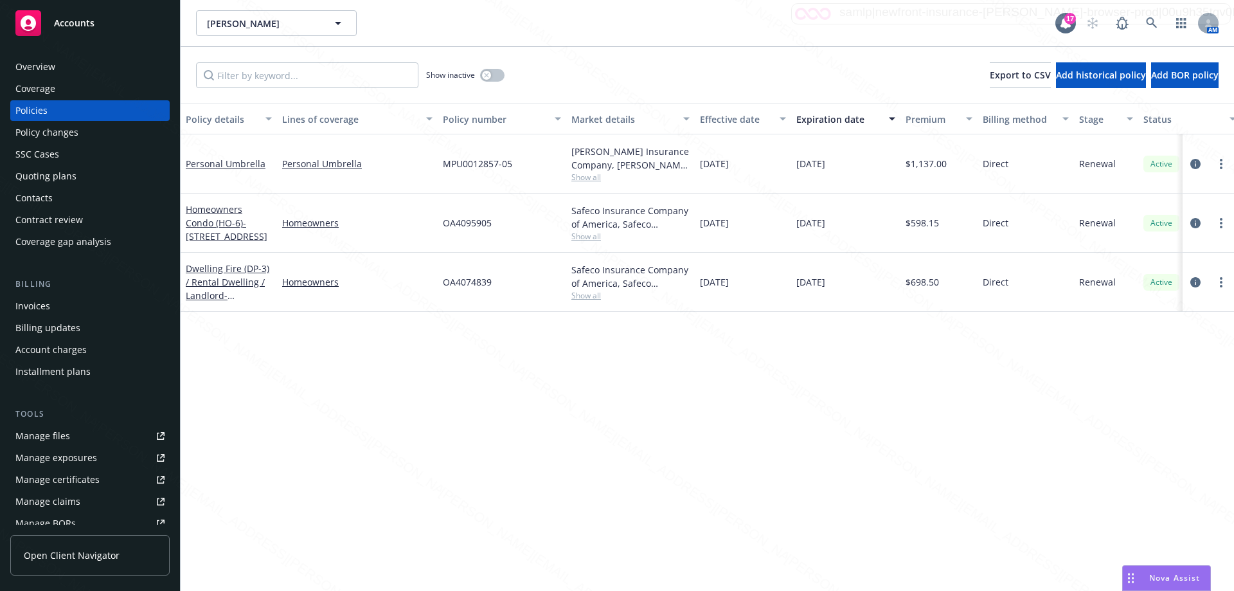
drag, startPoint x: 606, startPoint y: 399, endPoint x: 620, endPoint y: 358, distance: 43.5
click at [605, 399] on div "Policy details Lines of coverage Policy number Market details Effective date Ex…" at bounding box center [708, 346] width 1054 height 487
click at [500, 73] on button "button" at bounding box center [492, 75] width 24 height 13
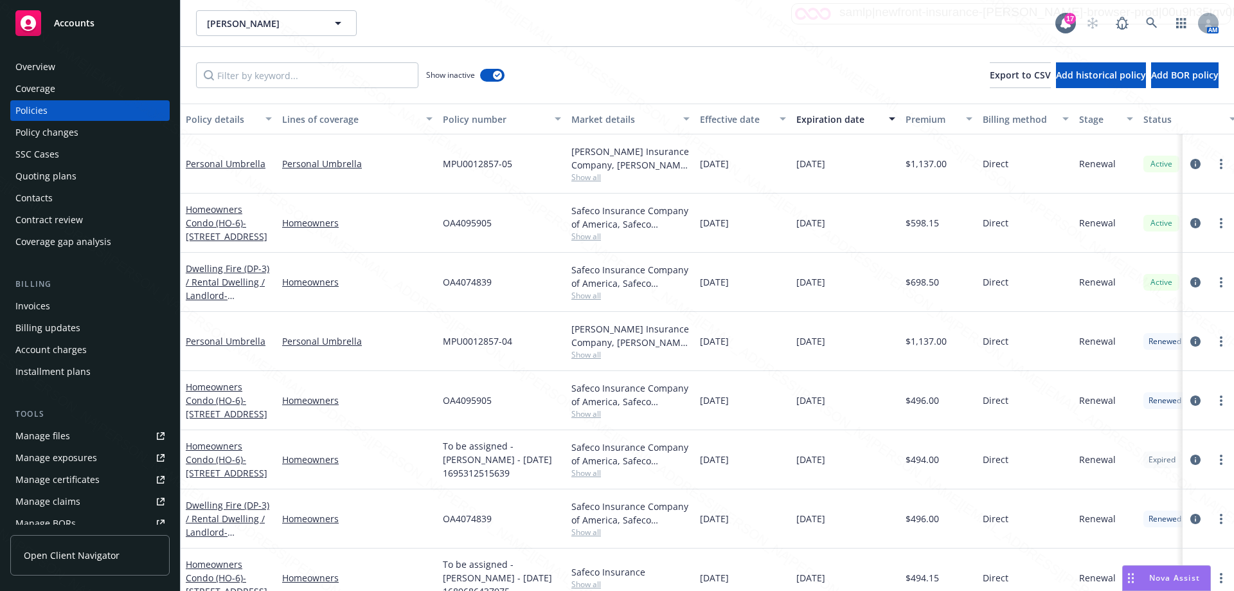
click at [922, 127] on button "Premium" at bounding box center [939, 118] width 77 height 31
click at [835, 124] on div "Expiration date" at bounding box center [838, 118] width 85 height 13
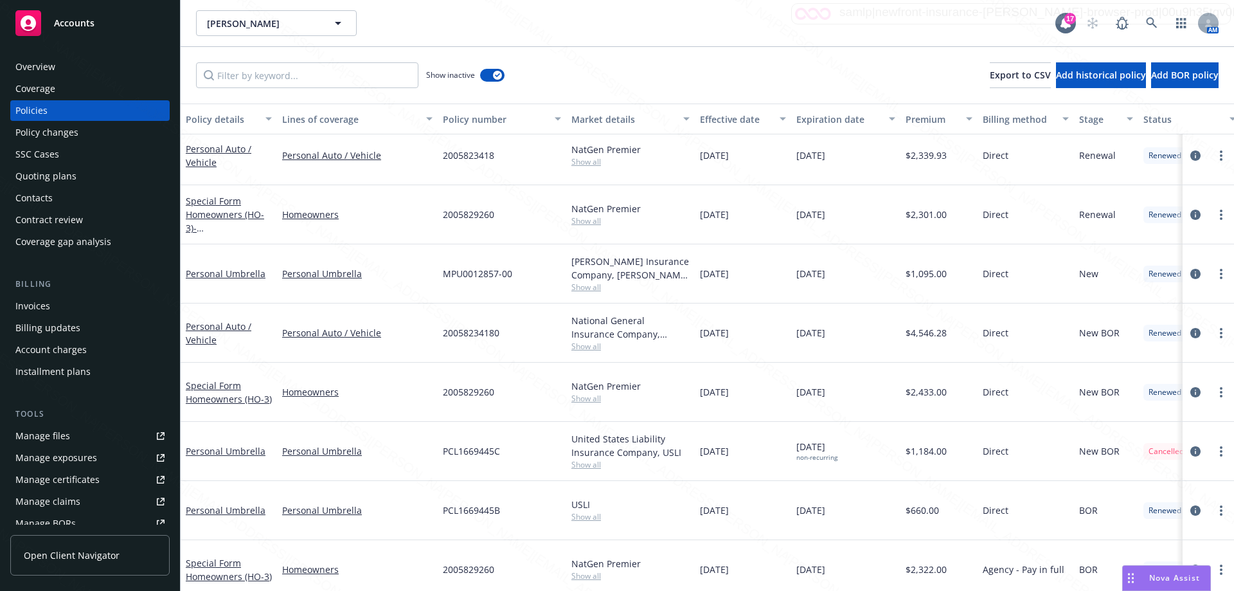
scroll to position [1215, 0]
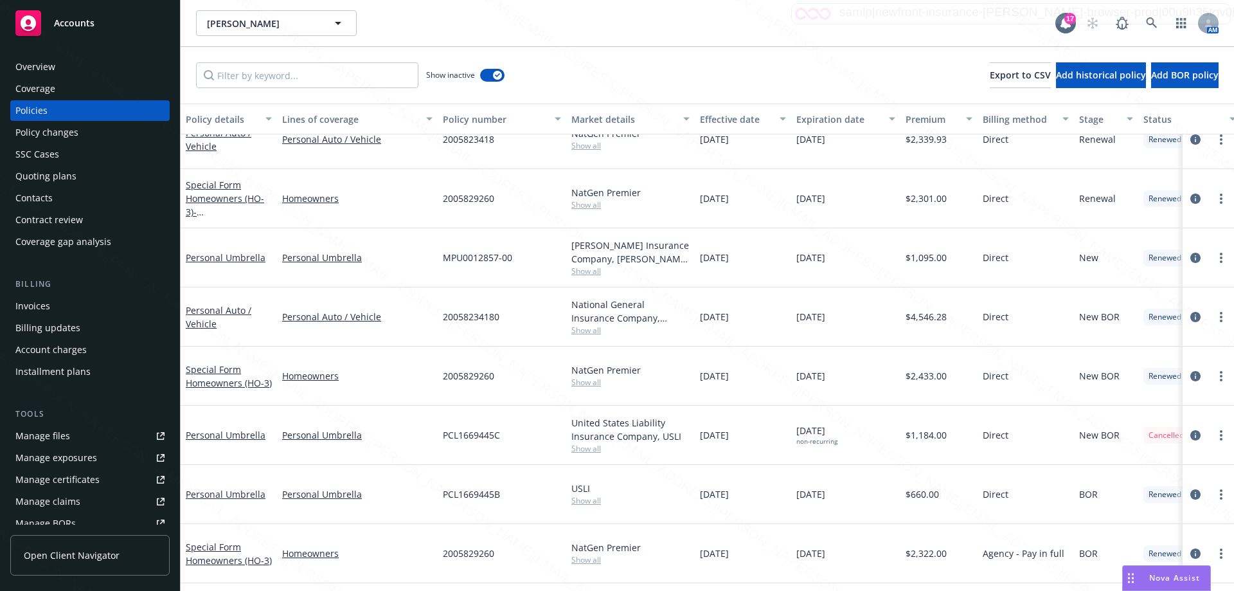
click at [62, 109] on div "Policies" at bounding box center [89, 110] width 149 height 21
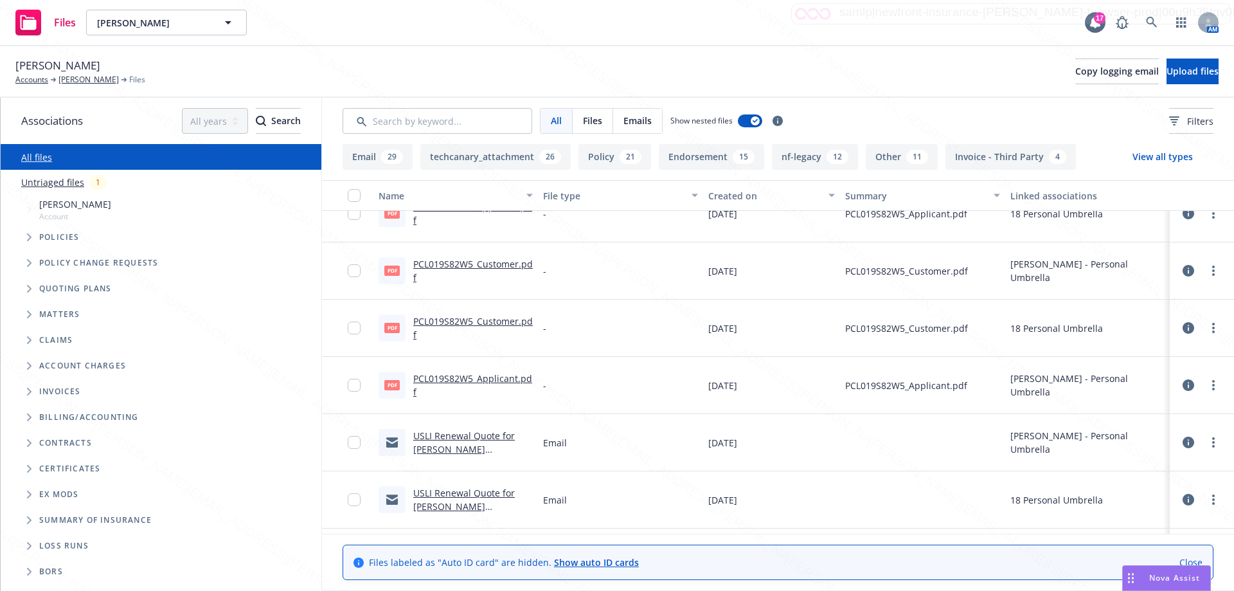
scroll to position [5611, 0]
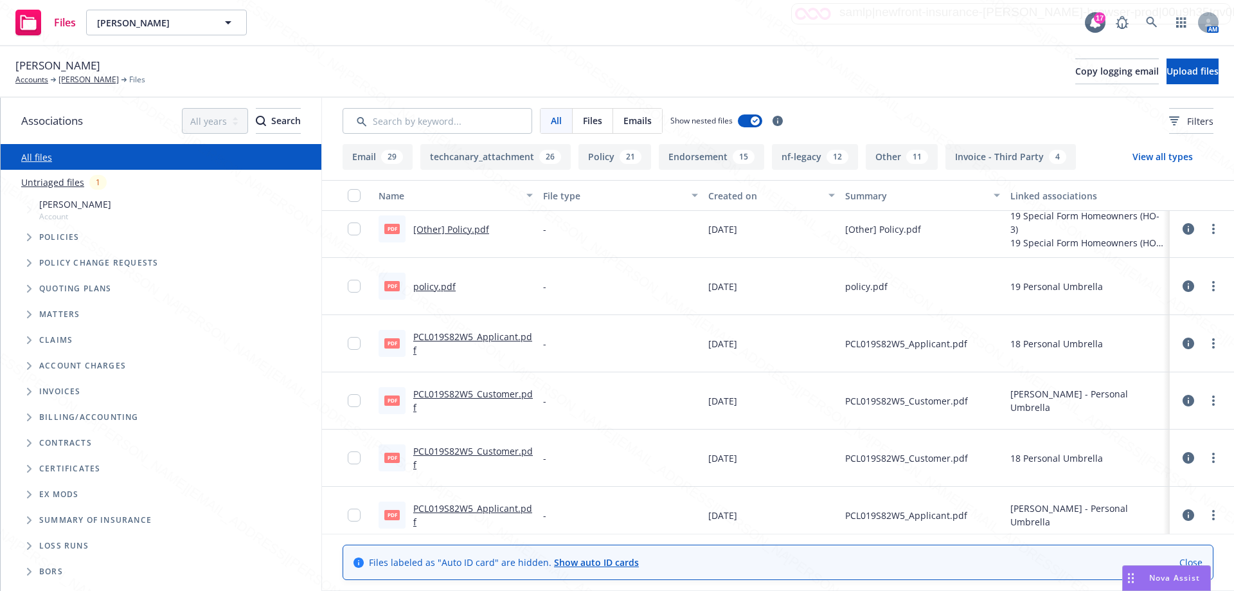
click at [481, 341] on link "PCL019S82W5_Applicant.pdf" at bounding box center [472, 343] width 119 height 26
